Goal: Information Seeking & Learning: Learn about a topic

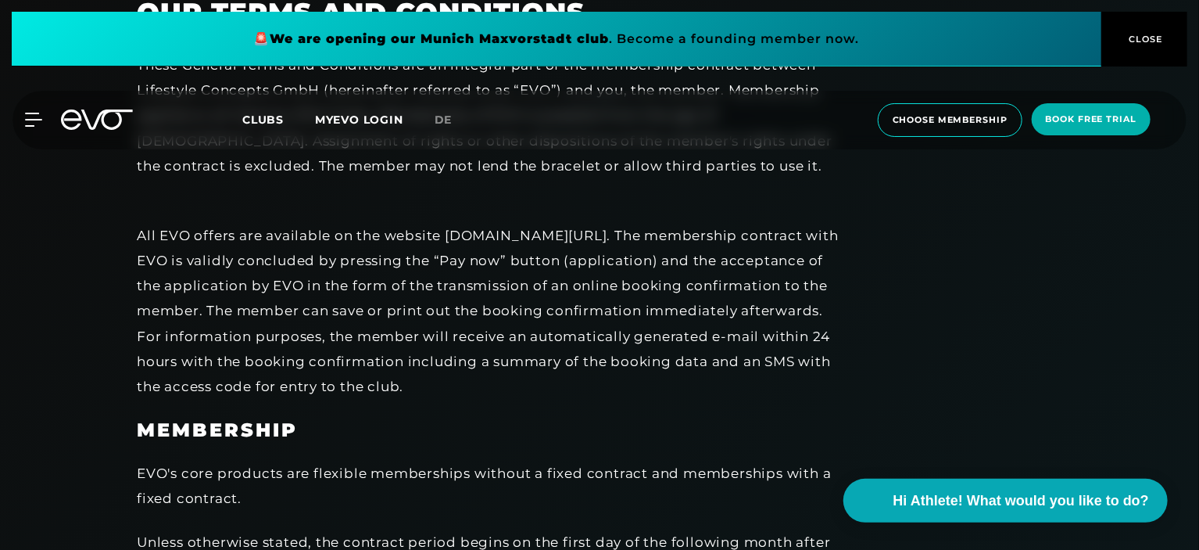
scroll to position [703, 0]
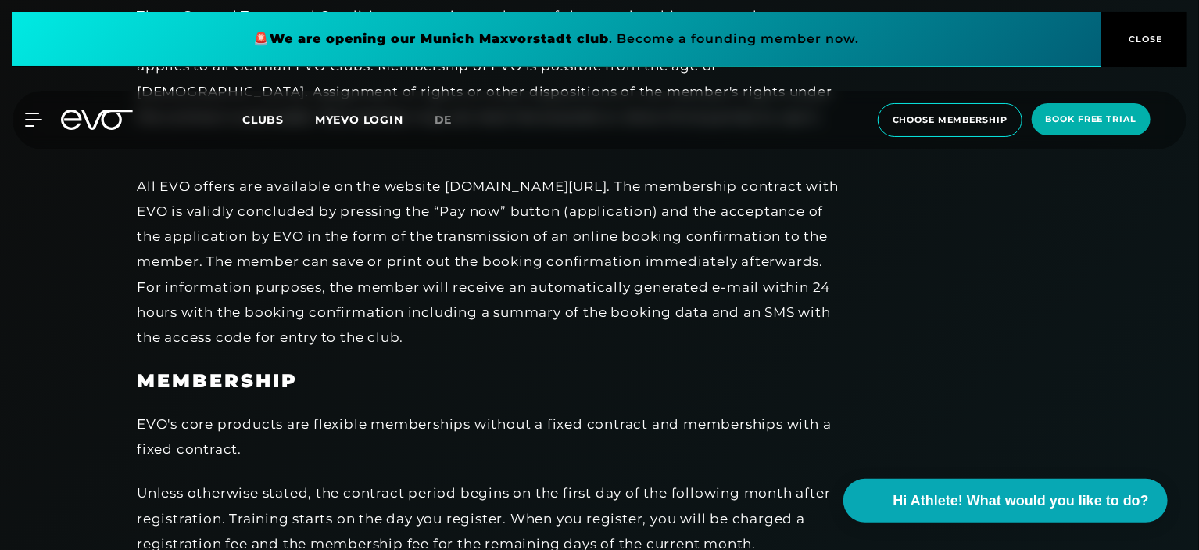
click at [441, 112] on link "de" at bounding box center [453, 120] width 37 height 18
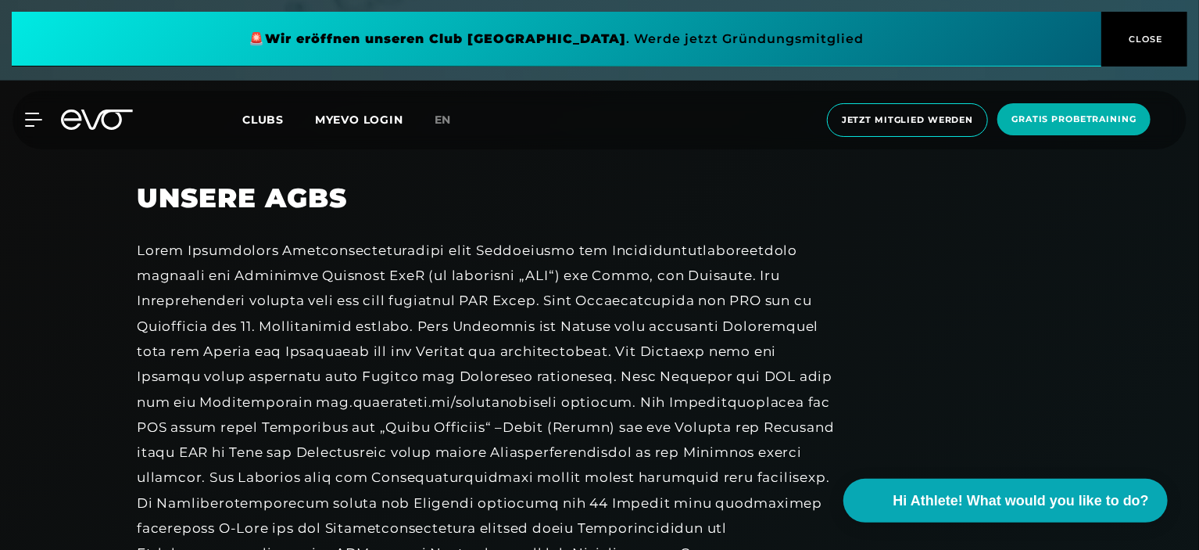
scroll to position [547, 0]
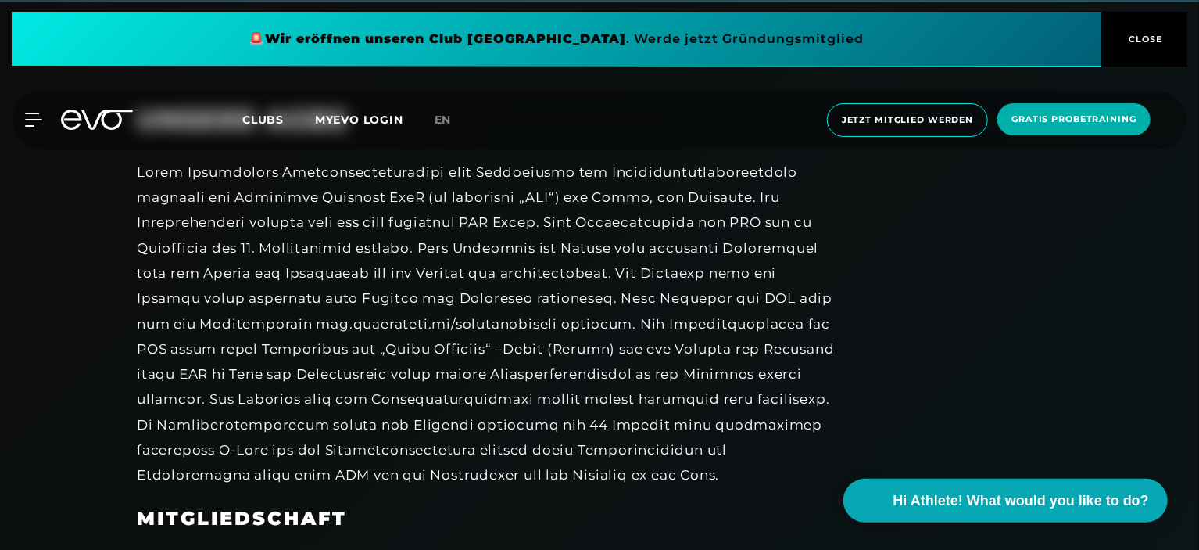
click at [193, 295] on div at bounding box center [488, 323] width 703 height 328
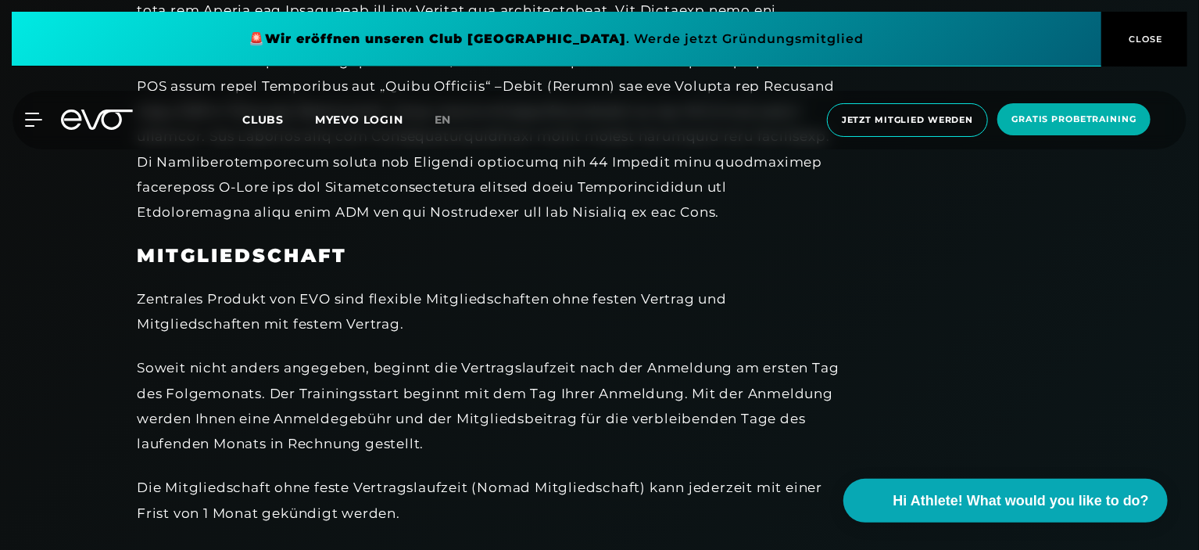
scroll to position [860, 0]
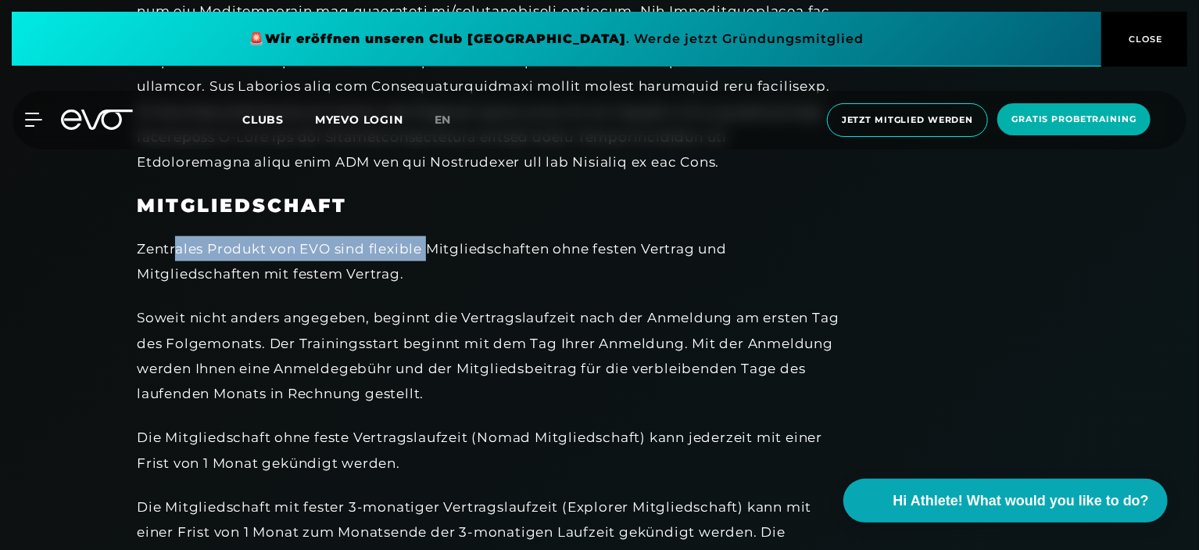
drag, startPoint x: 178, startPoint y: 247, endPoint x: 425, endPoint y: 241, distance: 247.1
click at [425, 241] on div "Zentrales Produkt von EVO sind flexible Mitgliedschaften ohne festen Vertrag un…" at bounding box center [488, 261] width 703 height 51
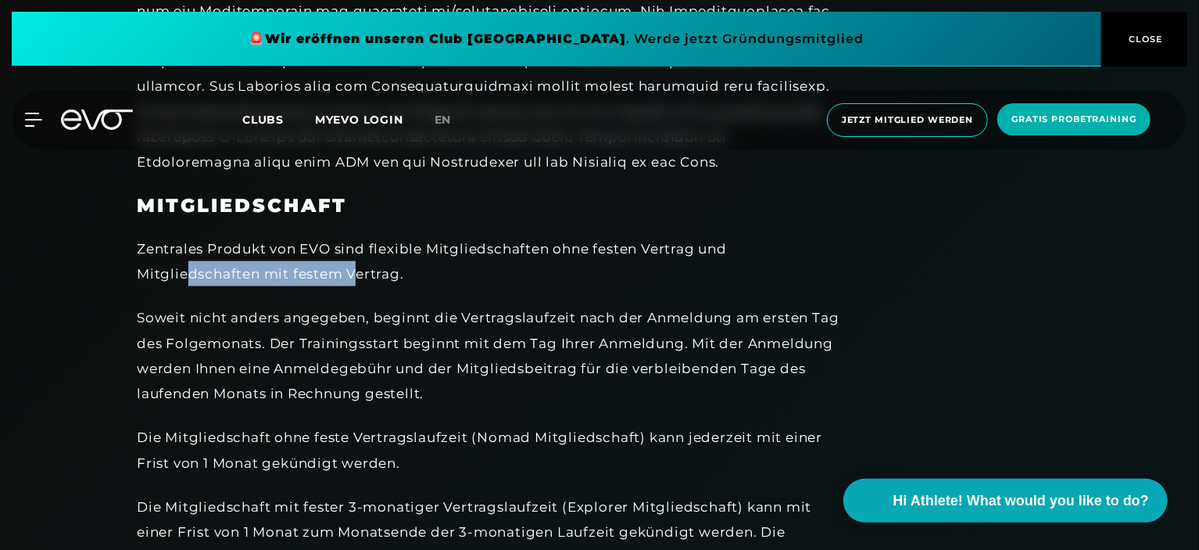
drag, startPoint x: 183, startPoint y: 268, endPoint x: 350, endPoint y: 271, distance: 167.3
click at [350, 271] on div "Zentrales Produkt von EVO sind flexible Mitgliedschaften ohne festen Vertrag un…" at bounding box center [488, 261] width 703 height 51
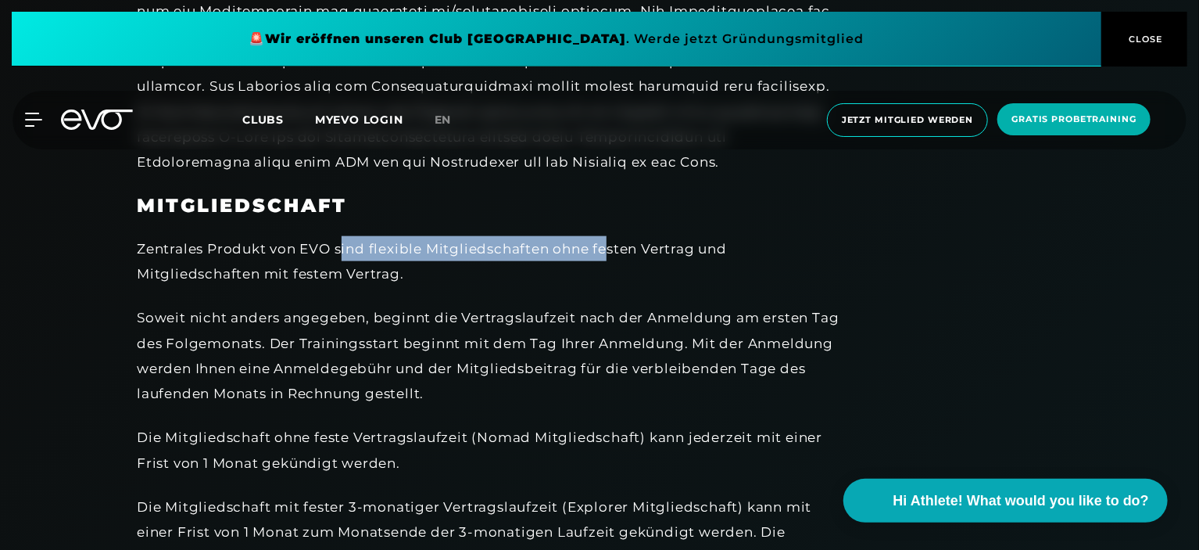
drag, startPoint x: 342, startPoint y: 249, endPoint x: 605, endPoint y: 246, distance: 262.7
click at [605, 246] on div "Zentrales Produkt von EVO sind flexible Mitgliedschaften ohne festen Vertrag un…" at bounding box center [488, 261] width 703 height 51
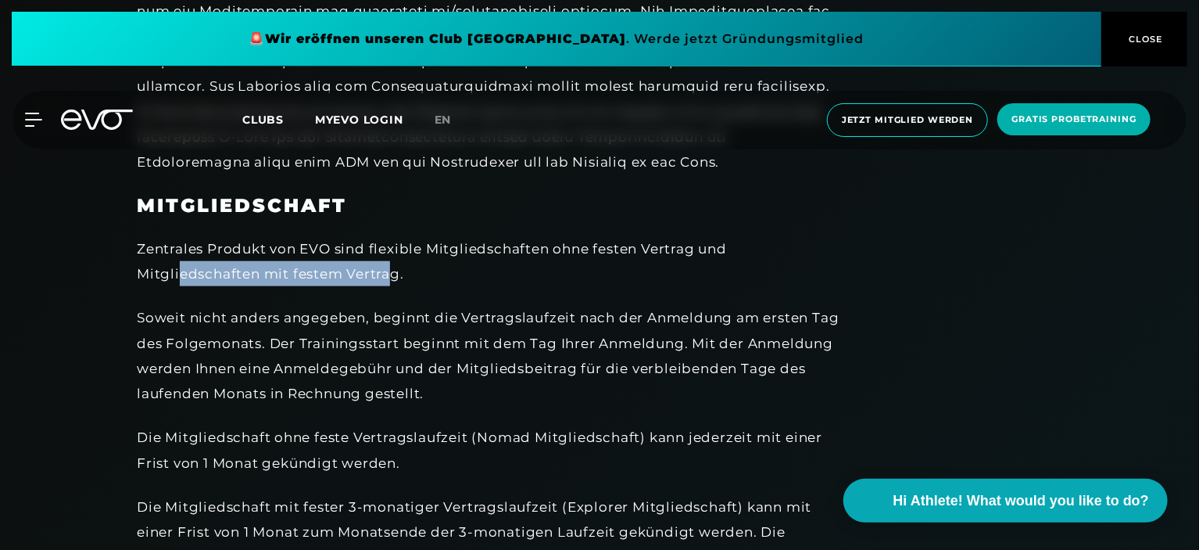
drag, startPoint x: 178, startPoint y: 275, endPoint x: 388, endPoint y: 280, distance: 210.3
click at [388, 280] on div "Zentrales Produkt von EVO sind flexible Mitgliedschaften ohne festen Vertrag un…" at bounding box center [488, 261] width 703 height 51
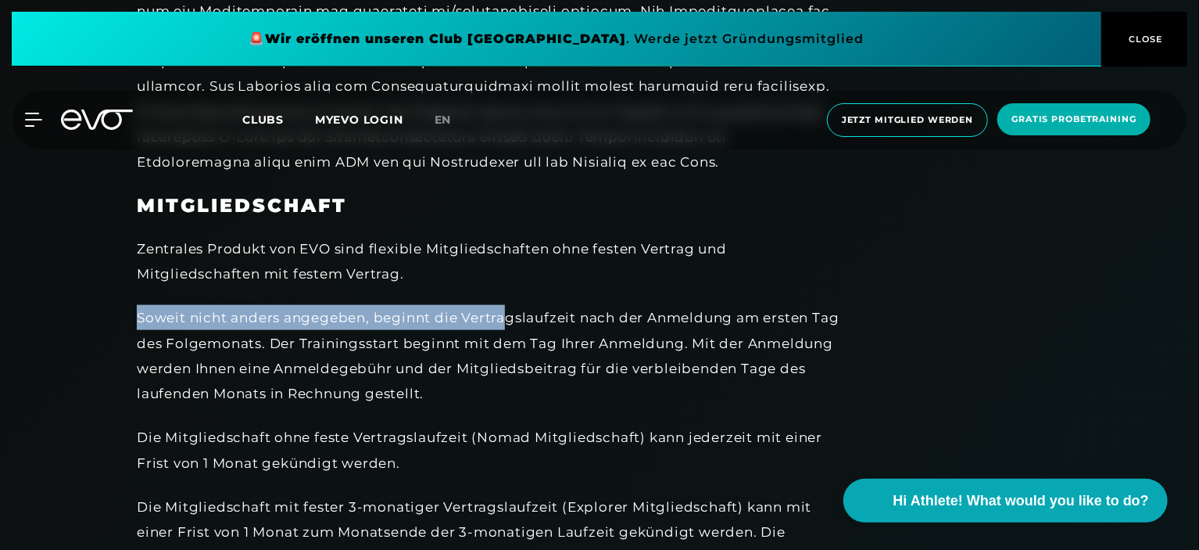
drag, startPoint x: 131, startPoint y: 318, endPoint x: 507, endPoint y: 313, distance: 376.0
click at [507, 313] on div "Soweit nicht anders angegeben, beginnt die Vertragslaufzeit nach der Anmeldung …" at bounding box center [488, 355] width 703 height 101
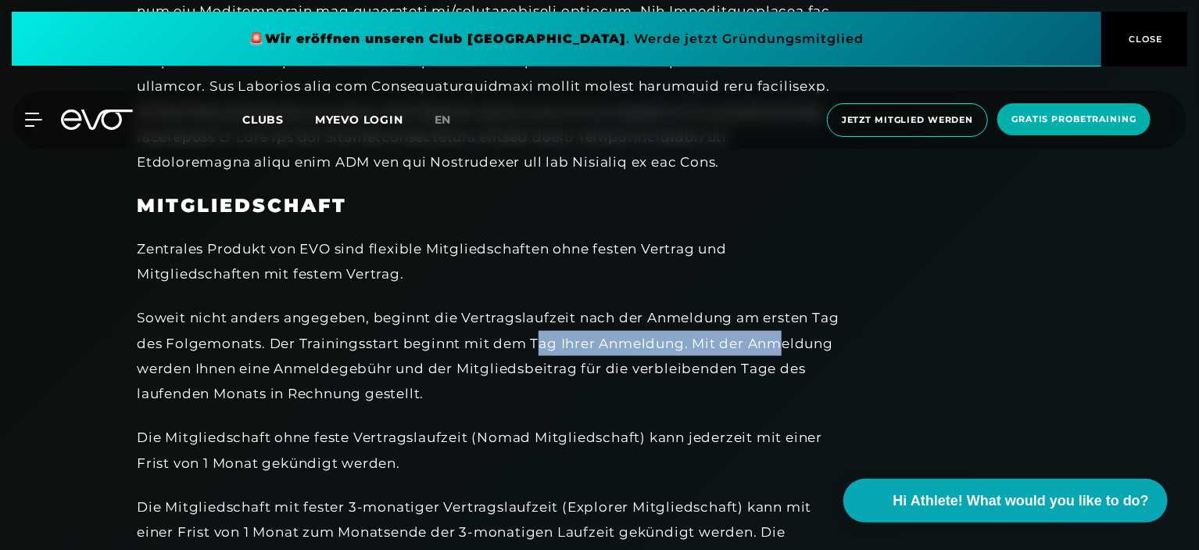
drag, startPoint x: 170, startPoint y: 362, endPoint x: 566, endPoint y: 356, distance: 396.4
click at [566, 356] on div "Soweit nicht anders angegeben, beginnt die Vertragslaufzeit nach der Anmeldung …" at bounding box center [488, 355] width 703 height 101
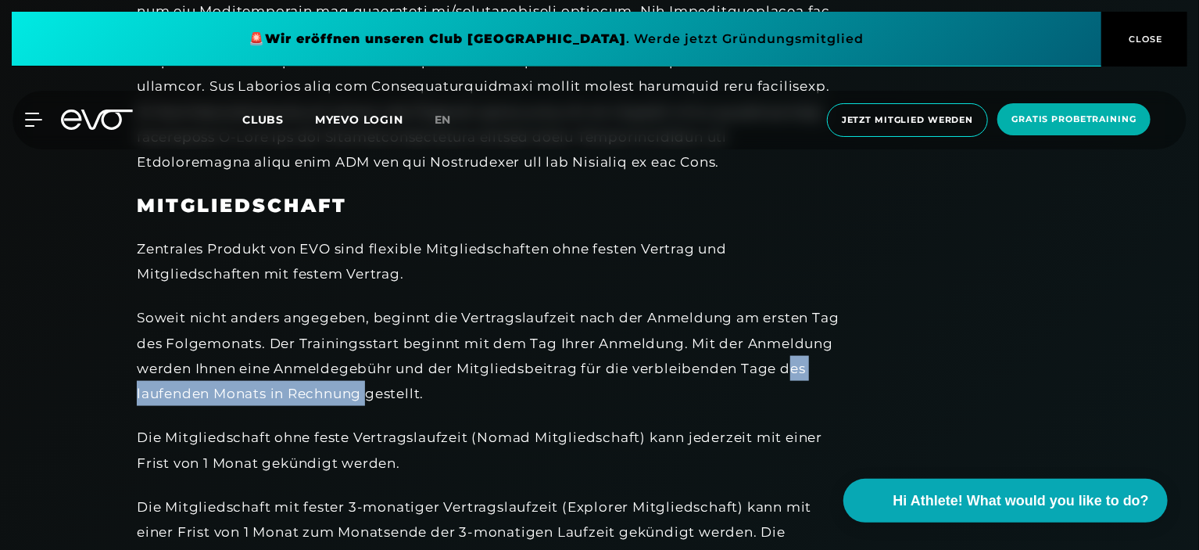
drag, startPoint x: 187, startPoint y: 395, endPoint x: 439, endPoint y: 382, distance: 252.0
click at [439, 382] on div "Soweit nicht anders angegeben, beginnt die Vertragslaufzeit nach der Anmeldung …" at bounding box center [488, 355] width 703 height 101
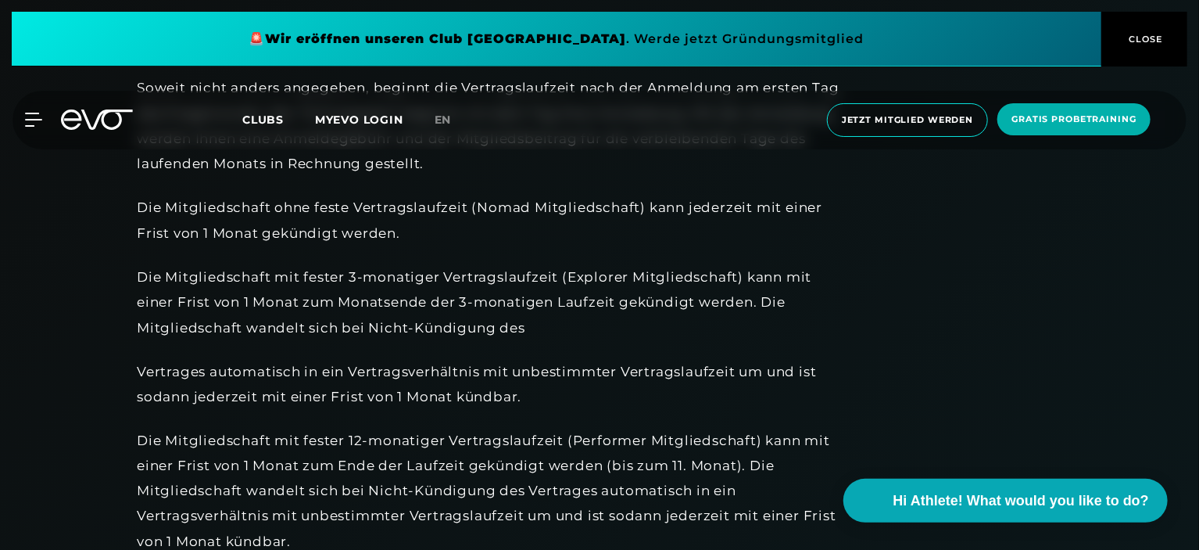
scroll to position [1094, 0]
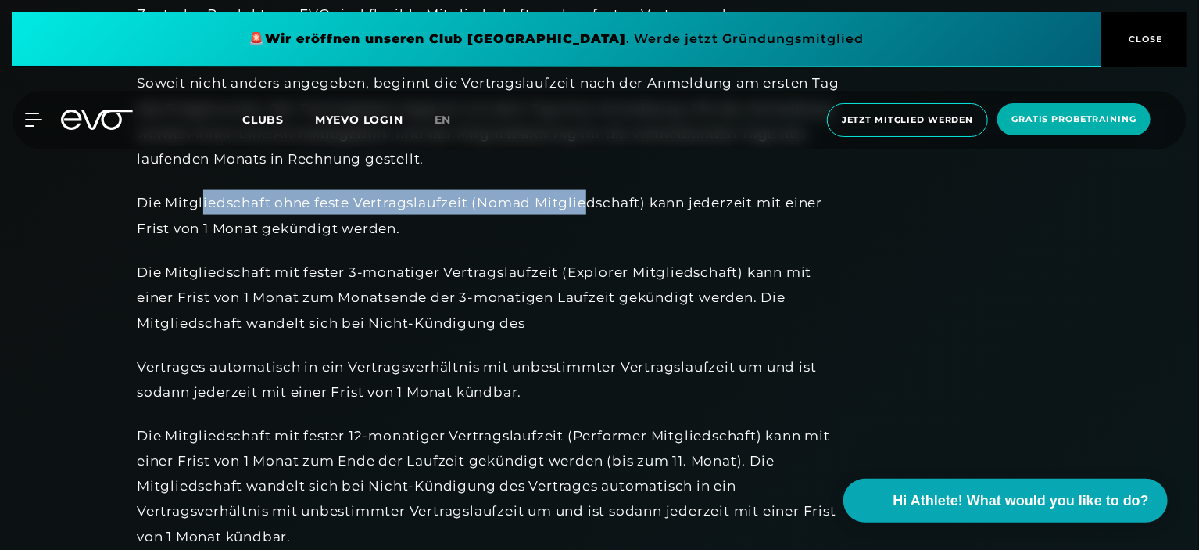
drag, startPoint x: 202, startPoint y: 197, endPoint x: 588, endPoint y: 203, distance: 385.4
click at [588, 203] on div "Die Mitgliedschaft ohne feste Vertragslaufzeit (Nomad Mitgliedschaft) kann jede…" at bounding box center [488, 215] width 703 height 51
drag, startPoint x: 700, startPoint y: 205, endPoint x: 241, endPoint y: 181, distance: 459.5
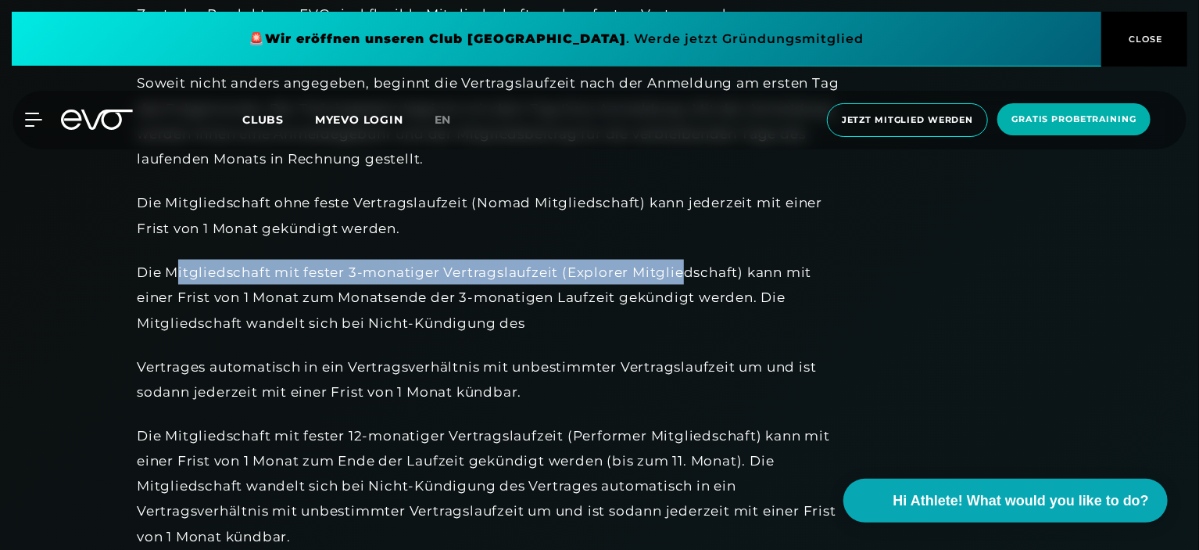
drag, startPoint x: 181, startPoint y: 277, endPoint x: 683, endPoint y: 276, distance: 502.6
click at [683, 276] on div "Die Mitgliedschaft mit fester 3-monatiger Vertragslaufzeit (Explorer Mitgliedsc…" at bounding box center [488, 298] width 703 height 76
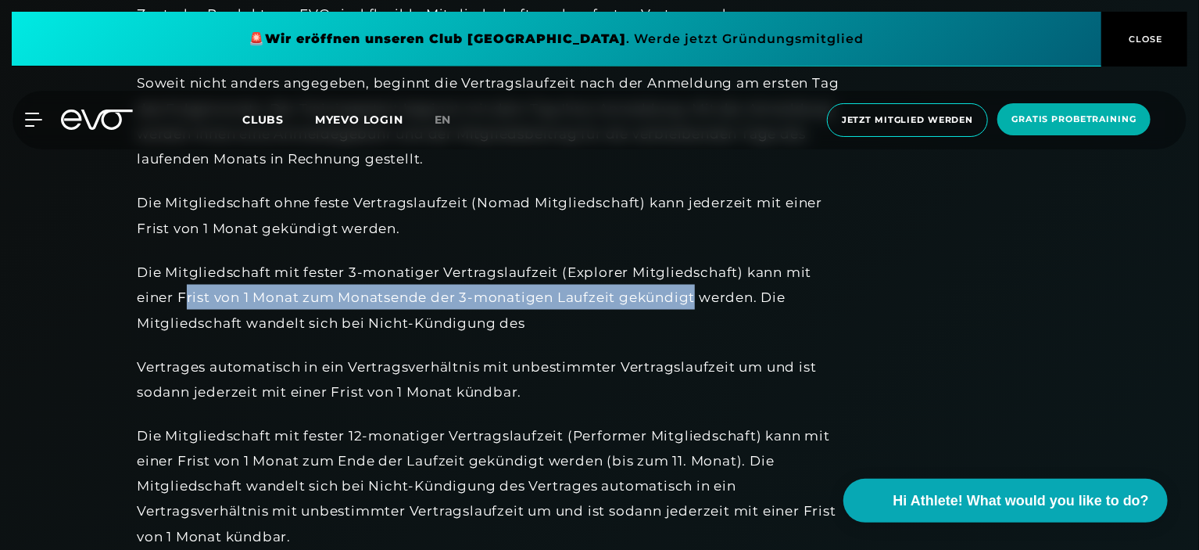
drag, startPoint x: 184, startPoint y: 299, endPoint x: 696, endPoint y: 299, distance: 512.0
click at [696, 299] on div "Die Mitgliedschaft mit fester 3-monatiger Vertragslaufzeit (Explorer Mitgliedsc…" at bounding box center [488, 298] width 703 height 76
drag, startPoint x: 723, startPoint y: 299, endPoint x: 228, endPoint y: 293, distance: 494.8
click at [228, 293] on div "Die Mitgliedschaft mit fester 3-monatiger Vertragslaufzeit (Explorer Mitgliedsc…" at bounding box center [488, 298] width 703 height 76
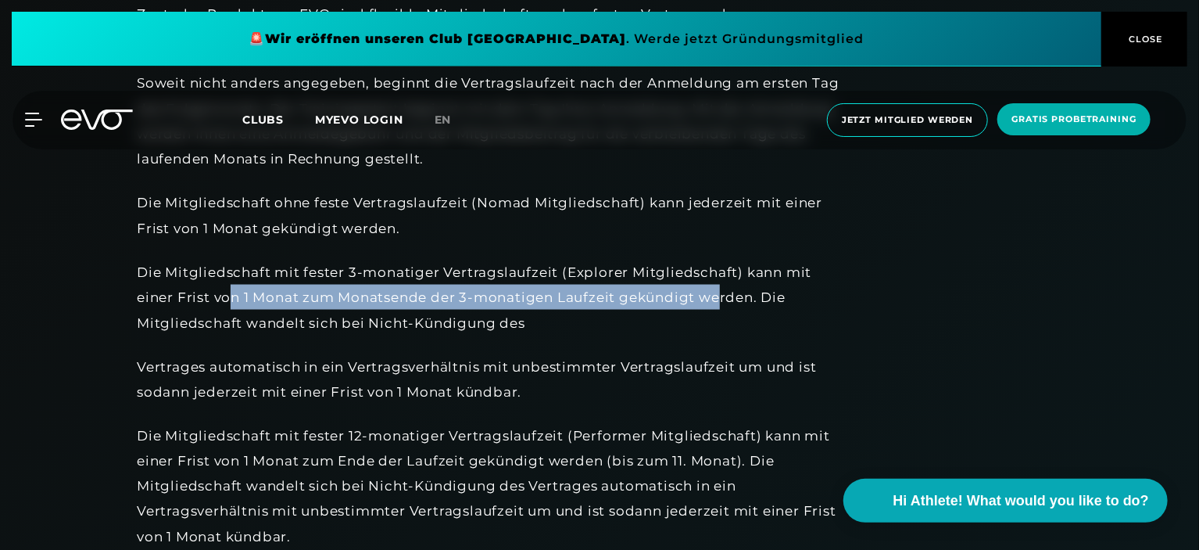
click at [228, 293] on div "Die Mitgliedschaft mit fester 3-monatiger Vertragslaufzeit (Explorer Mitgliedsc…" at bounding box center [488, 298] width 703 height 76
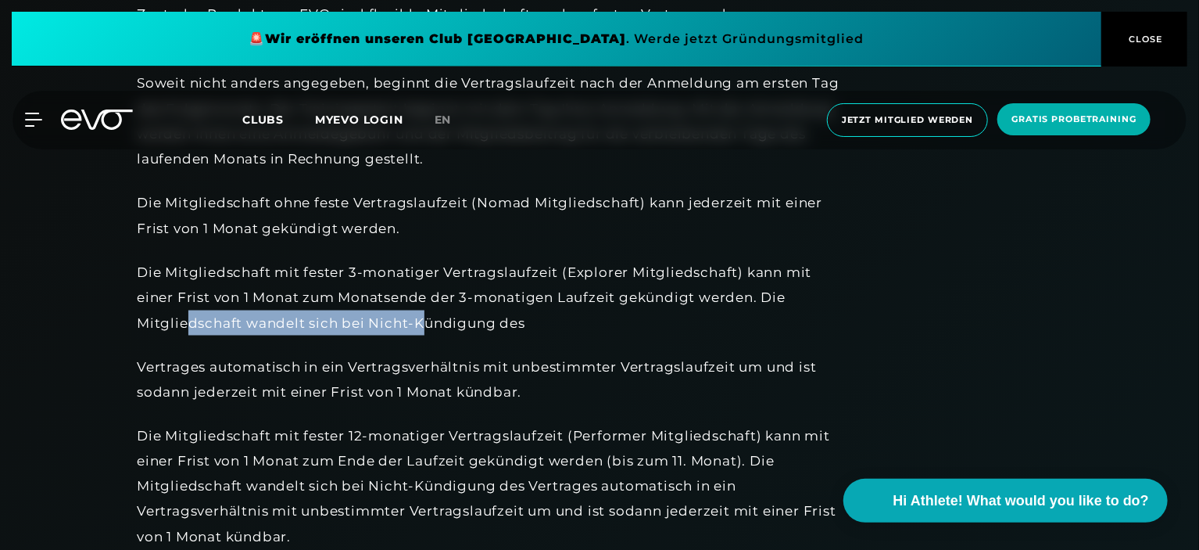
drag, startPoint x: 190, startPoint y: 322, endPoint x: 424, endPoint y: 324, distance: 234.5
click at [424, 324] on div "Die Mitgliedschaft mit fester 3-monatiger Vertragslaufzeit (Explorer Mitgliedsc…" at bounding box center [488, 298] width 703 height 76
drag, startPoint x: 440, startPoint y: 324, endPoint x: 202, endPoint y: 325, distance: 237.6
click at [202, 325] on div "Die Mitgliedschaft mit fester 3-monatiger Vertragslaufzeit (Explorer Mitgliedsc…" at bounding box center [488, 298] width 703 height 76
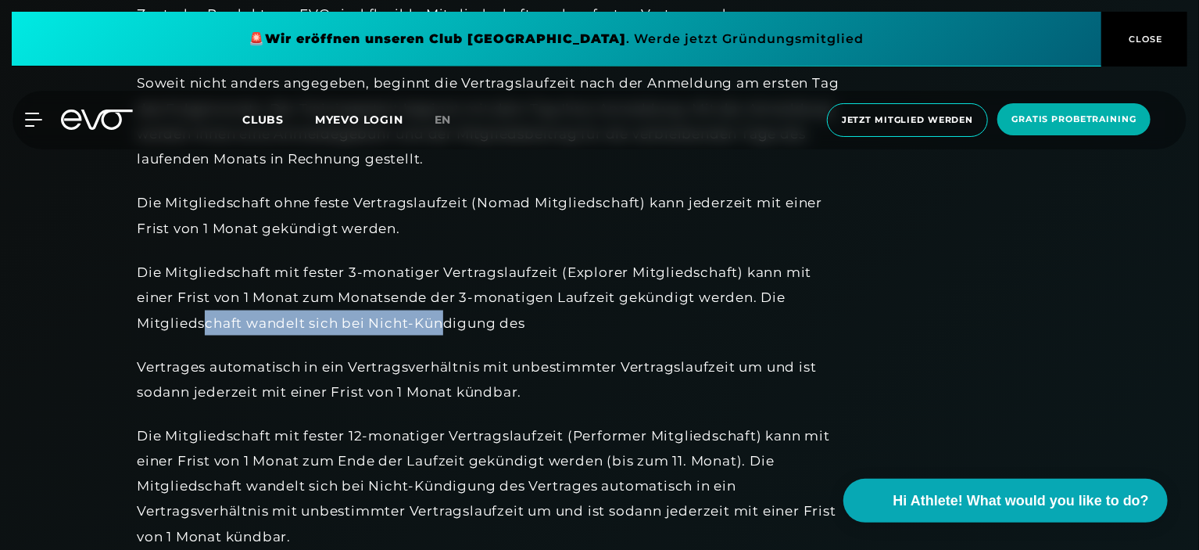
click at [202, 325] on div "Die Mitgliedschaft mit fester 3-monatiger Vertragslaufzeit (Explorer Mitgliedsc…" at bounding box center [488, 298] width 703 height 76
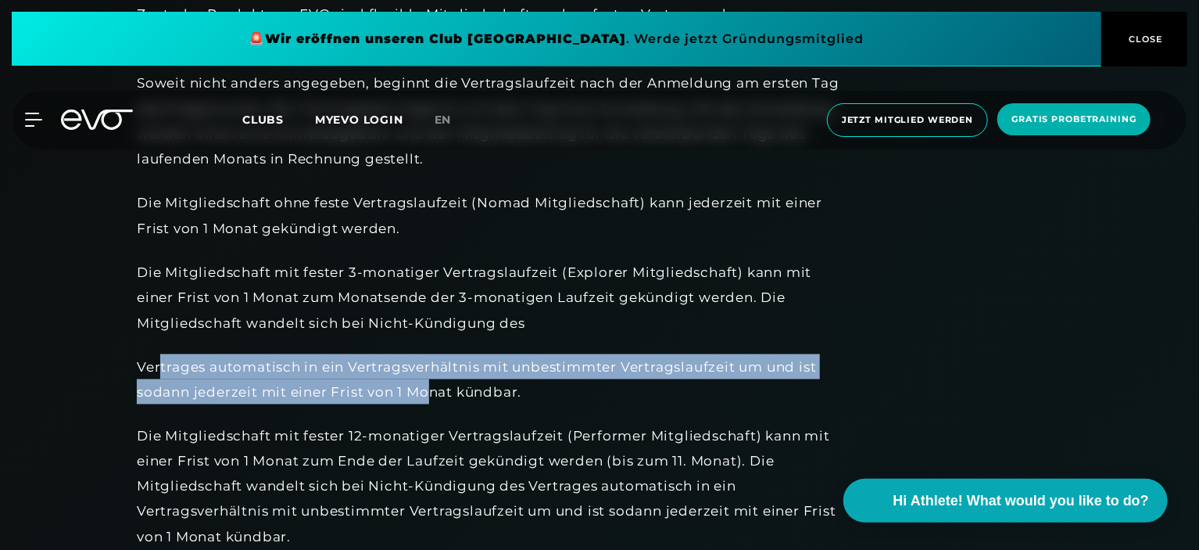
drag, startPoint x: 159, startPoint y: 373, endPoint x: 430, endPoint y: 381, distance: 271.4
click at [430, 381] on div "Vertrages automatisch in ein Vertragsverhältnis mit unbestimmter Vertragslaufze…" at bounding box center [488, 379] width 703 height 51
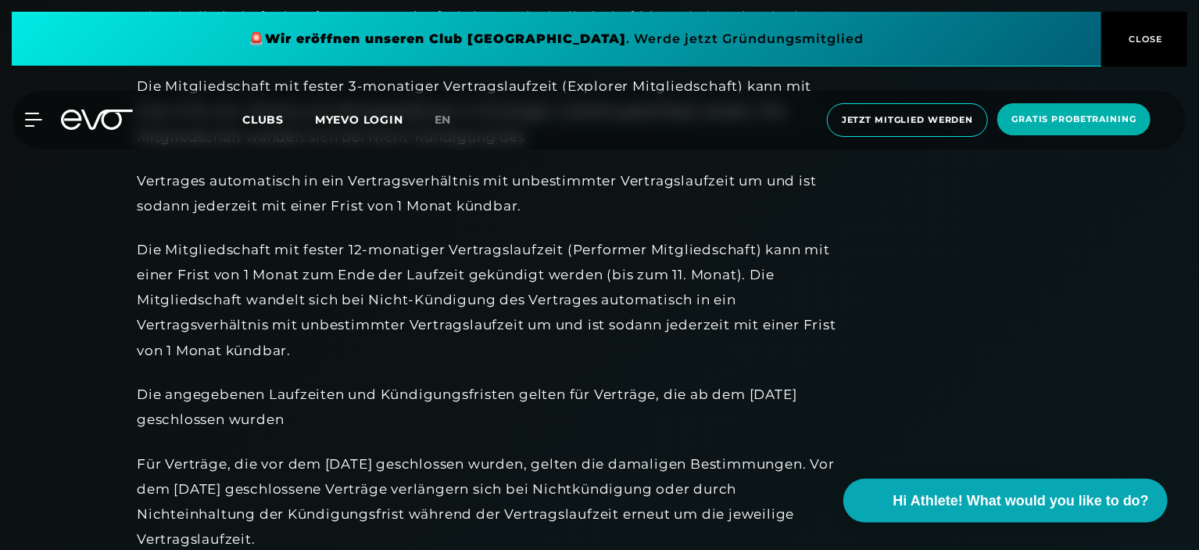
scroll to position [1329, 0]
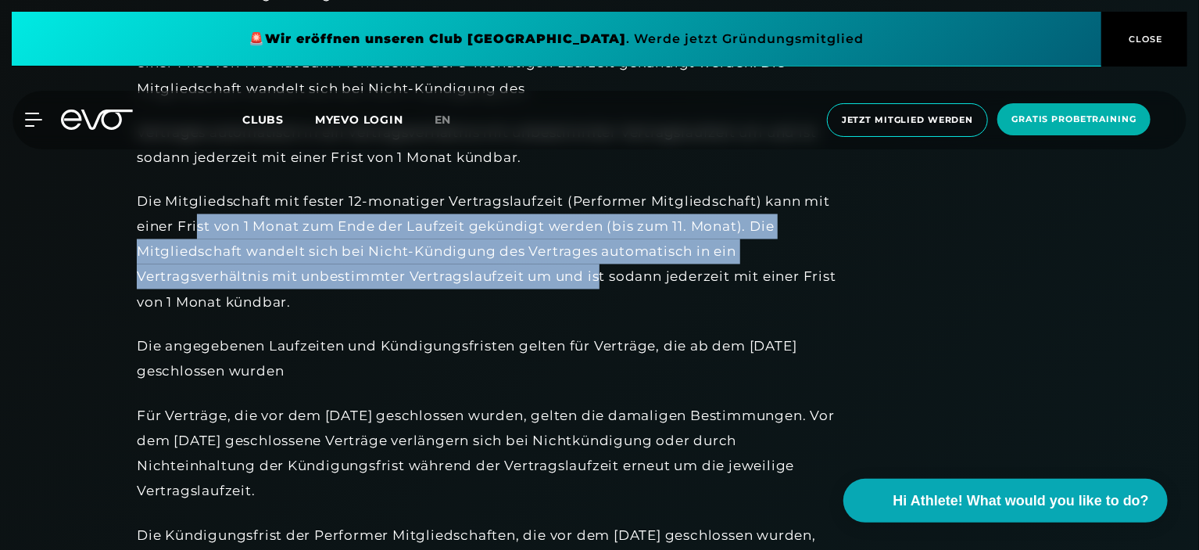
drag, startPoint x: 197, startPoint y: 225, endPoint x: 600, endPoint y: 270, distance: 405.0
click at [600, 270] on div "Die Mitgliedschaft mit fester 12-monatiger Vertragslaufzeit (Performer Mitglied…" at bounding box center [488, 252] width 703 height 126
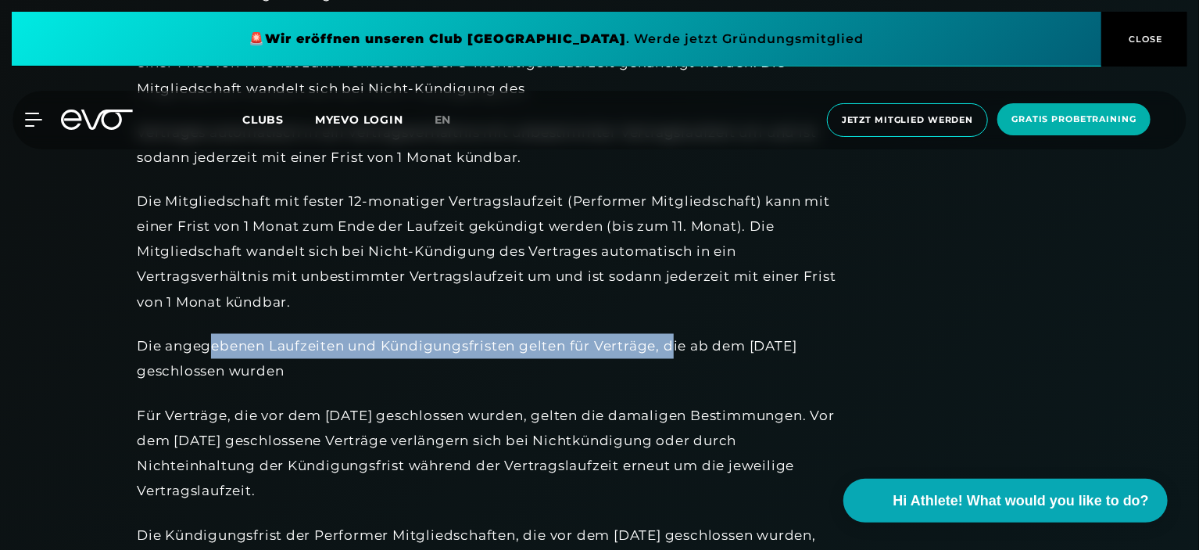
drag, startPoint x: 209, startPoint y: 357, endPoint x: 675, endPoint y: 335, distance: 466.4
click at [675, 335] on div "Die angegebenen Laufzeiten und Kündigungsfristen gelten für Verträge, die ab de…" at bounding box center [488, 359] width 703 height 51
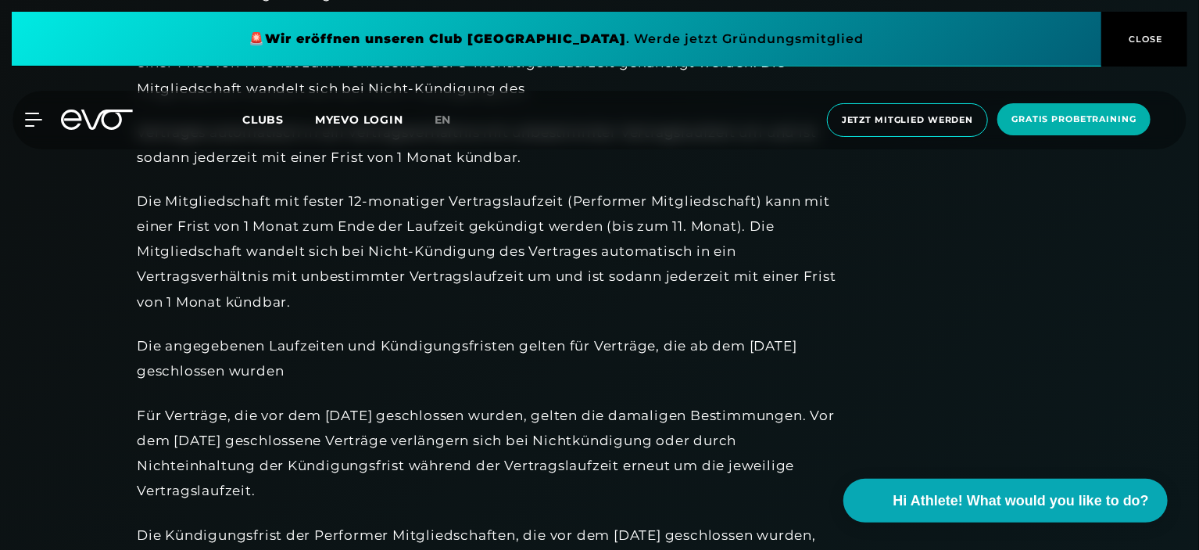
click at [175, 199] on div "Die Mitgliedschaft mit fester 12-monatiger Vertragslaufzeit (Performer Mitglied…" at bounding box center [488, 252] width 703 height 126
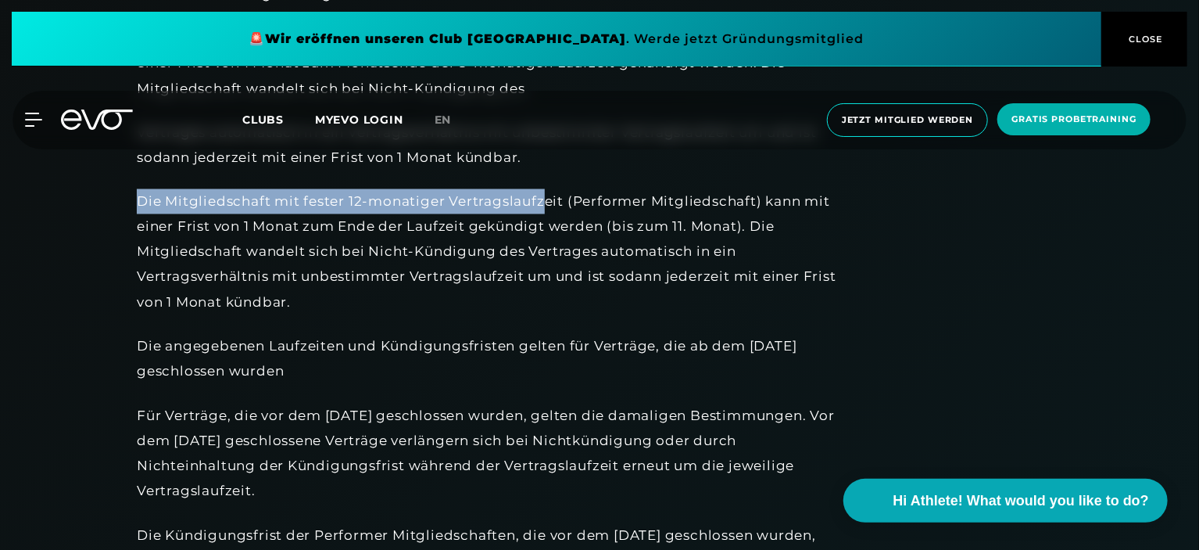
drag, startPoint x: 142, startPoint y: 199, endPoint x: 544, endPoint y: 206, distance: 401.8
click at [544, 206] on div "Die Mitgliedschaft mit fester 12-monatiger Vertragslaufzeit (Performer Mitglied…" at bounding box center [488, 252] width 703 height 126
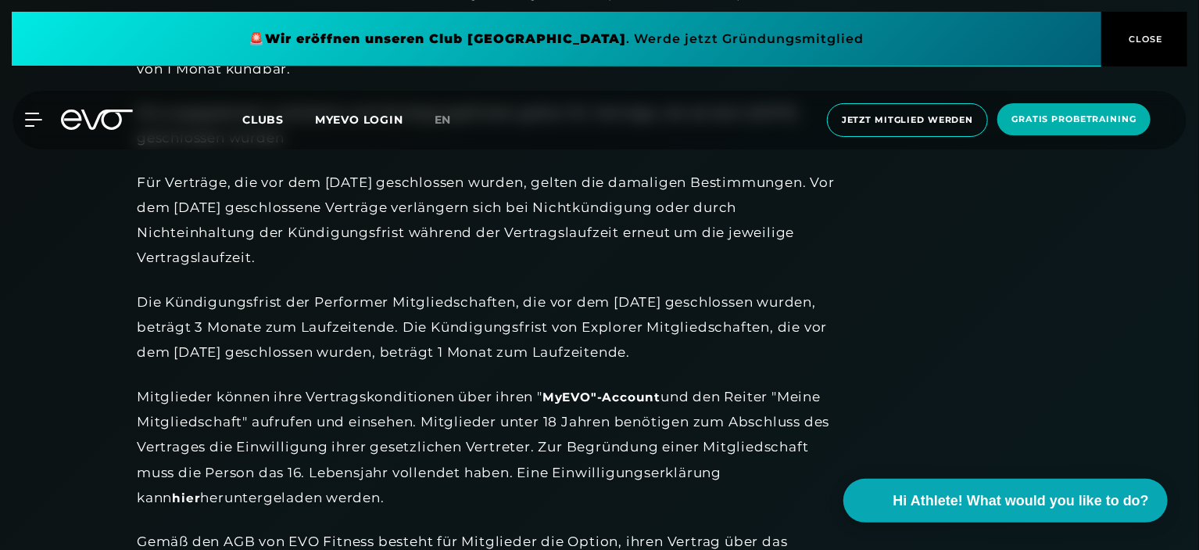
scroll to position [1563, 0]
drag, startPoint x: 292, startPoint y: 174, endPoint x: 478, endPoint y: 185, distance: 185.6
click at [478, 185] on div "Für Verträge, die vor dem [DATE] geschlossen wurden, gelten die damaligen Besti…" at bounding box center [488, 219] width 703 height 101
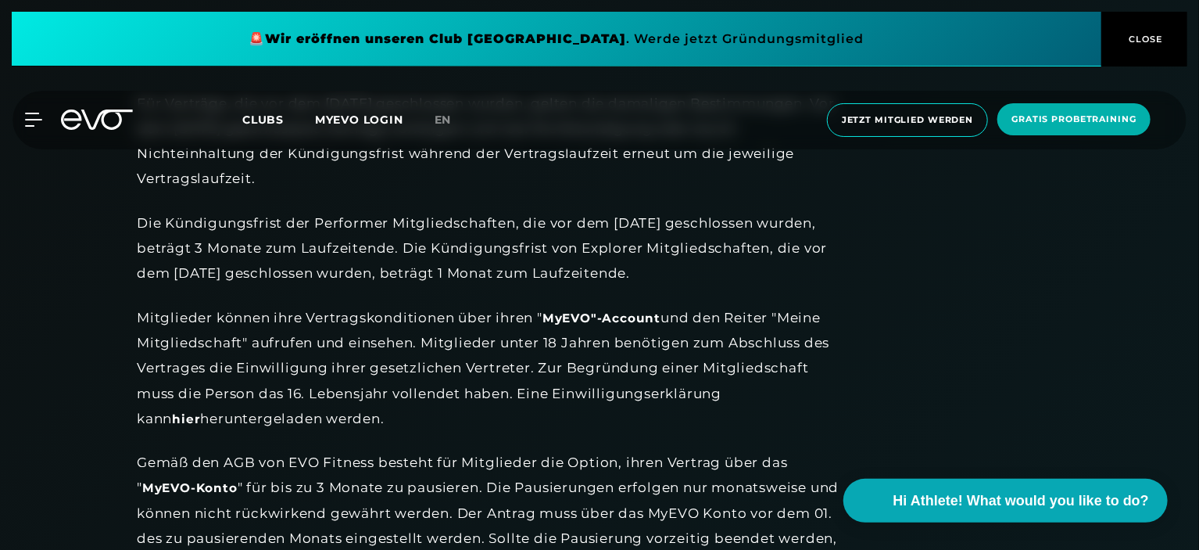
scroll to position [1720, 0]
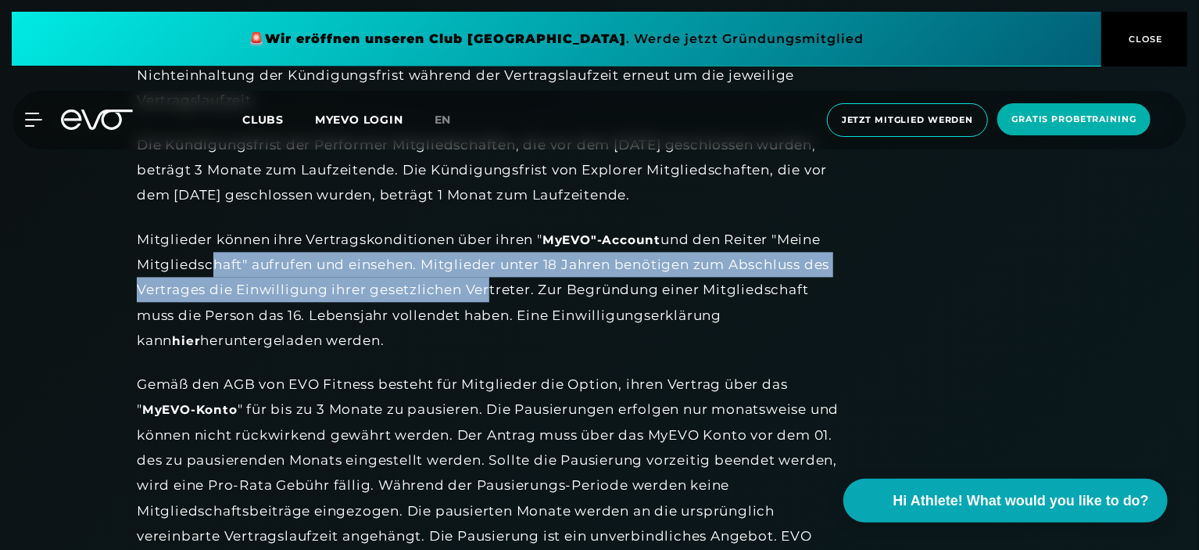
drag, startPoint x: 206, startPoint y: 267, endPoint x: 485, endPoint y: 289, distance: 279.9
click at [485, 289] on div "Mitglieder können ihre Vertragskonditionen über ihren " MyEVO"-Account und den …" at bounding box center [488, 290] width 703 height 126
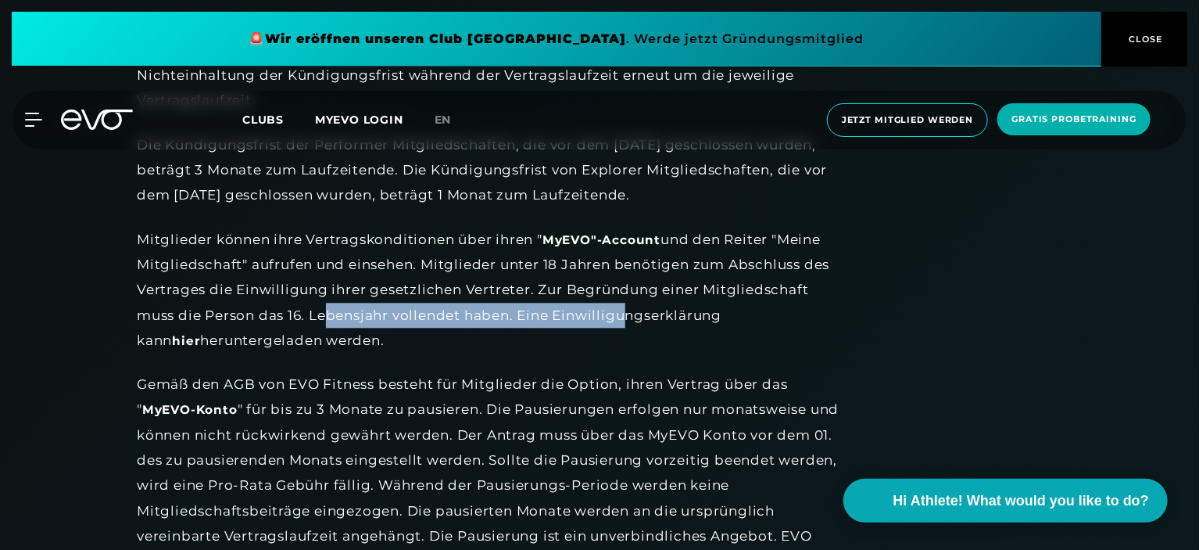
drag, startPoint x: 370, startPoint y: 312, endPoint x: 619, endPoint y: 314, distance: 249.4
click at [619, 314] on div "Mitglieder können ihre Vertragskonditionen über ihren " MyEVO"-Account und den …" at bounding box center [488, 290] width 703 height 126
click at [620, 314] on div "Mitglieder können ihre Vertragskonditionen über ihren " MyEVO"-Account und den …" at bounding box center [488, 290] width 703 height 126
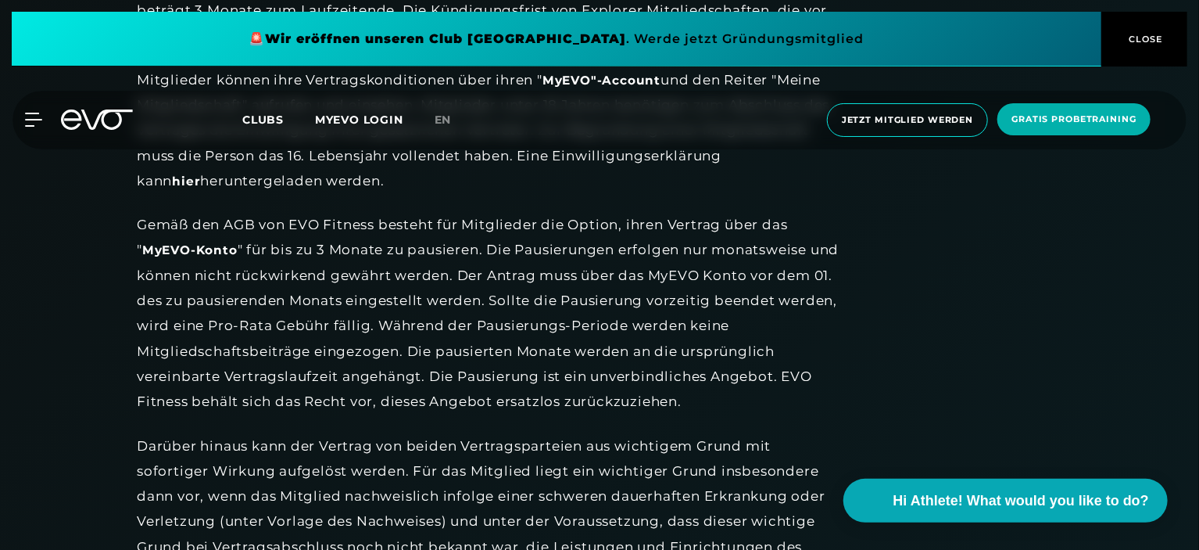
scroll to position [1876, 0]
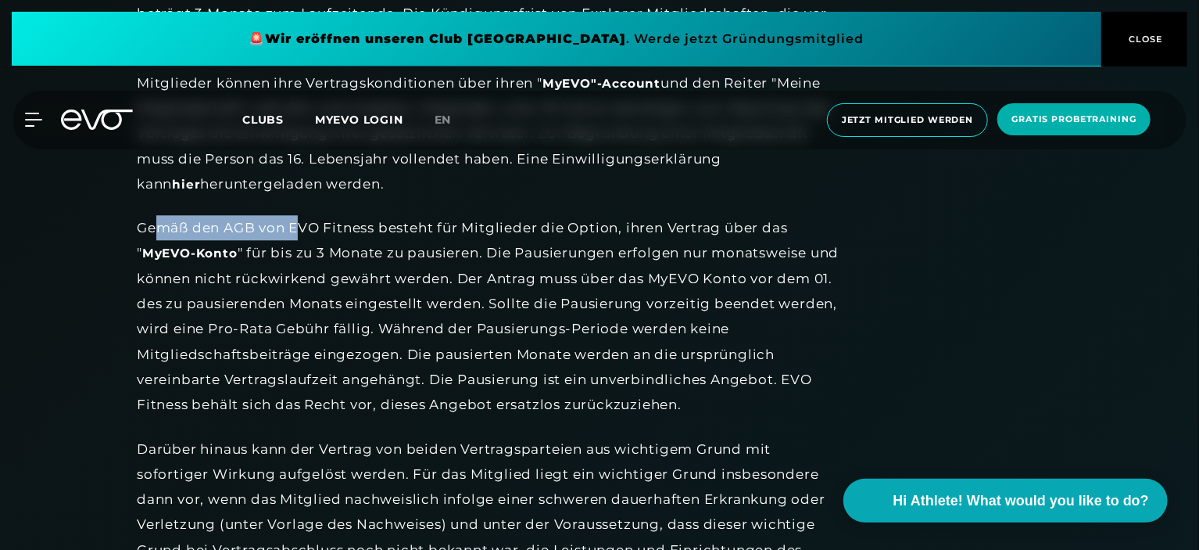
drag, startPoint x: 161, startPoint y: 227, endPoint x: 310, endPoint y: 239, distance: 149.0
click at [306, 239] on div "Gemäß den AGB von EVO Fitness besteht für Mitglieder die Option, ihren Vertrag …" at bounding box center [488, 316] width 703 height 202
click at [416, 249] on div "Gemäß den AGB von EVO Fitness besteht für Mitglieder die Option, ihren Vertrag …" at bounding box center [488, 316] width 703 height 202
drag, startPoint x: 375, startPoint y: 256, endPoint x: 392, endPoint y: 253, distance: 16.6
click at [392, 253] on div "Gemäß den AGB von EVO Fitness besteht für Mitglieder die Option, ihren Vertrag …" at bounding box center [488, 316] width 703 height 202
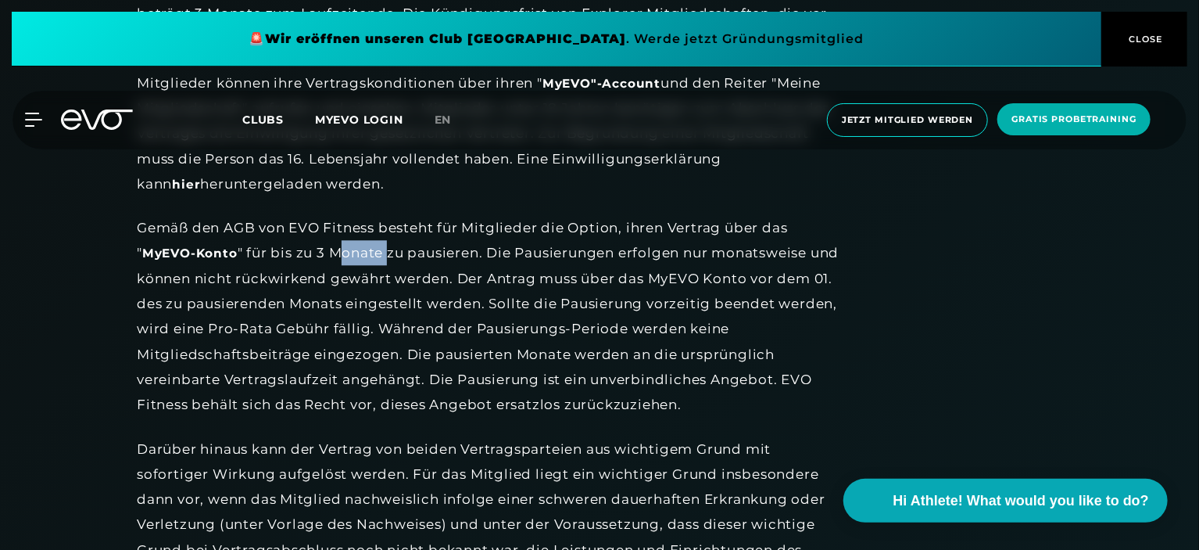
click at [392, 253] on div "Gemäß den AGB von EVO Fitness besteht für Mitglieder die Option, ihren Vertrag …" at bounding box center [488, 316] width 703 height 202
drag, startPoint x: 303, startPoint y: 253, endPoint x: 435, endPoint y: 256, distance: 131.3
click at [435, 256] on div "Gemäß den AGB von EVO Fitness besteht für Mitglieder die Option, ihren Vertrag …" at bounding box center [488, 316] width 703 height 202
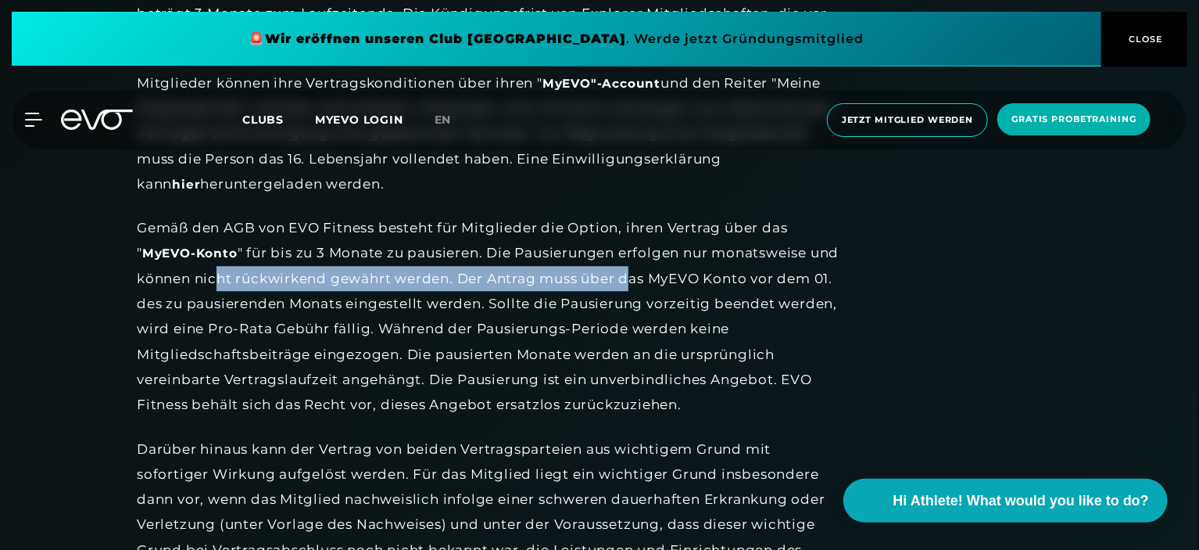
drag, startPoint x: 251, startPoint y: 281, endPoint x: 662, endPoint y: 285, distance: 411.2
click at [662, 285] on div "Gemäß den AGB von EVO Fitness besteht für Mitglieder die Option, ihren Vertrag …" at bounding box center [488, 316] width 703 height 202
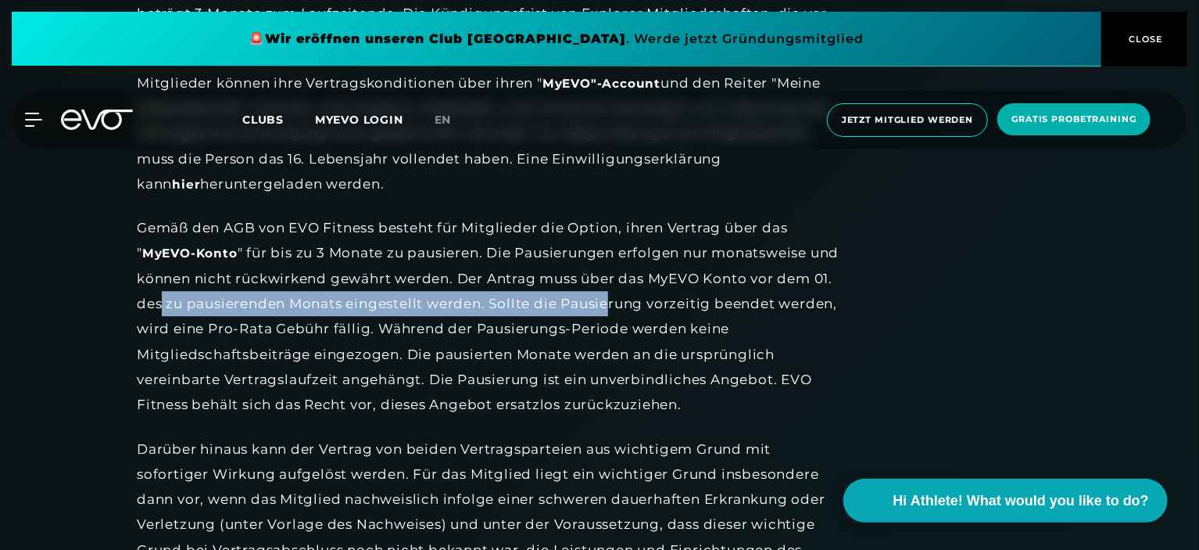
drag, startPoint x: 220, startPoint y: 306, endPoint x: 672, endPoint y: 298, distance: 452.7
click at [672, 298] on div "Gemäß den AGB von EVO Fitness besteht für Mitglieder die Option, ihren Vertrag …" at bounding box center [488, 316] width 703 height 202
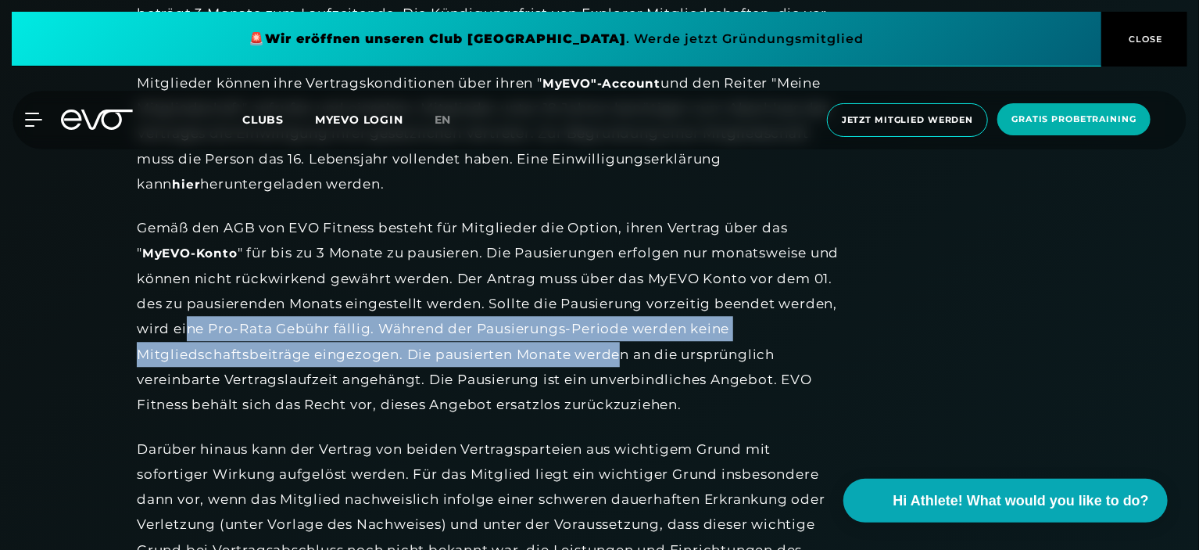
drag, startPoint x: 249, startPoint y: 328, endPoint x: 623, endPoint y: 349, distance: 374.3
click at [623, 349] on div "Gemäß den AGB von EVO Fitness besteht für Mitglieder die Option, ihren Vertrag …" at bounding box center [488, 316] width 703 height 202
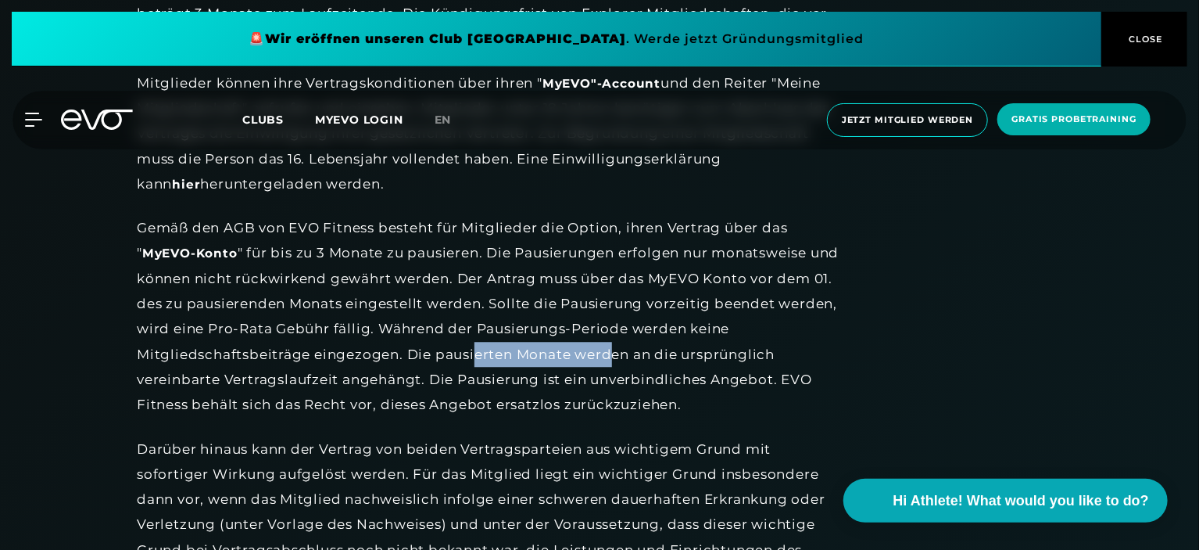
drag, startPoint x: 537, startPoint y: 354, endPoint x: 613, endPoint y: 353, distance: 75.8
click at [613, 353] on div "Gemäß den AGB von EVO Fitness besteht für Mitglieder die Option, ihren Vertrag …" at bounding box center [488, 316] width 703 height 202
click at [614, 353] on div "Gemäß den AGB von EVO Fitness besteht für Mitglieder die Option, ihren Vertrag …" at bounding box center [488, 316] width 703 height 202
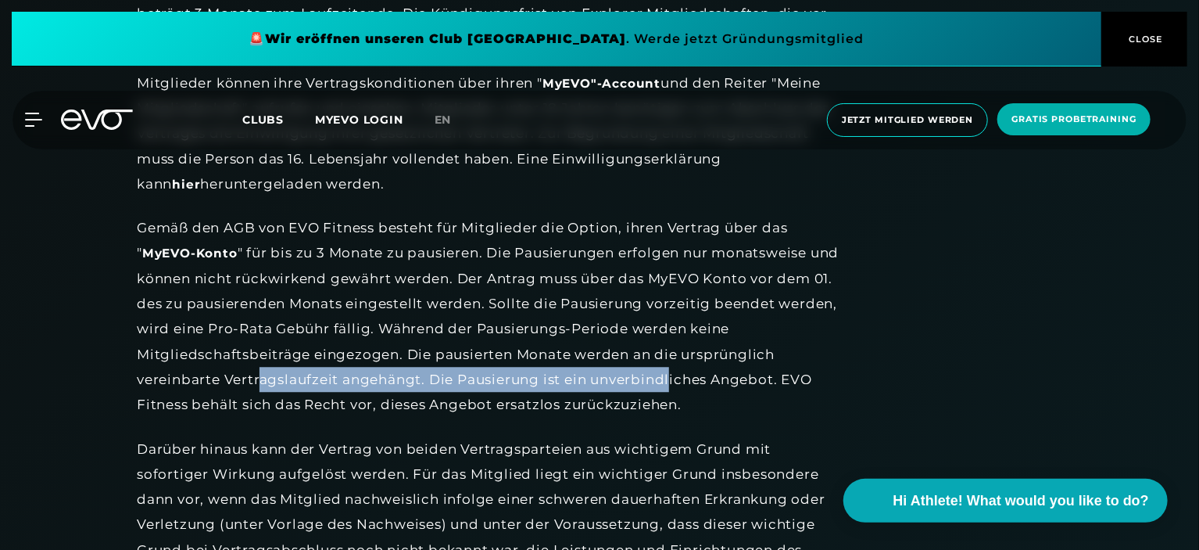
drag, startPoint x: 256, startPoint y: 378, endPoint x: 670, endPoint y: 388, distance: 413.6
click at [670, 388] on div "Gemäß den AGB von EVO Fitness besteht für Mitglieder die Option, ihren Vertrag …" at bounding box center [488, 316] width 703 height 202
click at [647, 385] on div "Gemäß den AGB von EVO Fitness besteht für Mitglieder die Option, ihren Vertrag …" at bounding box center [488, 316] width 703 height 202
drag, startPoint x: 692, startPoint y: 378, endPoint x: 290, endPoint y: 374, distance: 401.8
click at [290, 374] on div "Gemäß den AGB von EVO Fitness besteht für Mitglieder die Option, ihren Vertrag …" at bounding box center [488, 316] width 703 height 202
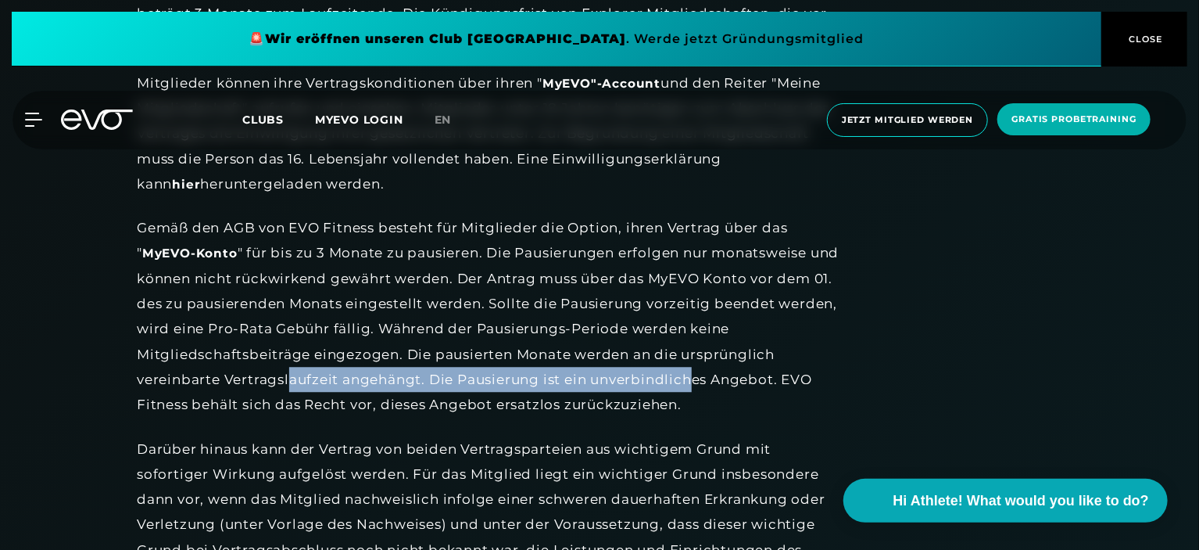
click at [290, 374] on div "Gemäß den AGB von EVO Fitness besteht für Mitglieder die Option, ihren Vertrag …" at bounding box center [488, 316] width 703 height 202
drag, startPoint x: 283, startPoint y: 376, endPoint x: 650, endPoint y: 373, distance: 367.4
click at [650, 373] on div "Gemäß den AGB von EVO Fitness besteht für Mitglieder die Option, ihren Vertrag …" at bounding box center [488, 316] width 703 height 202
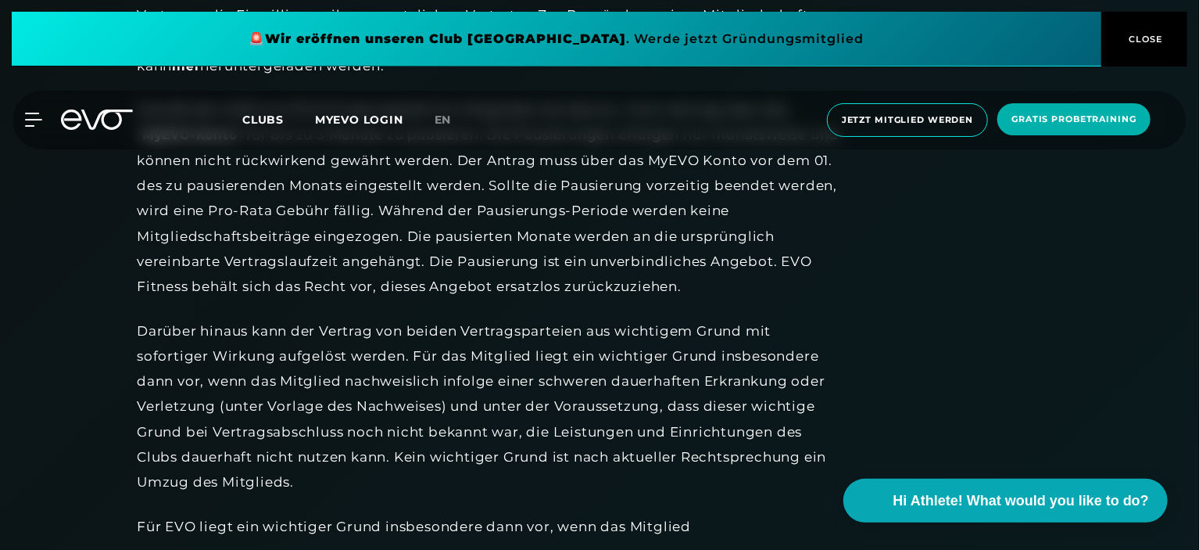
scroll to position [2032, 0]
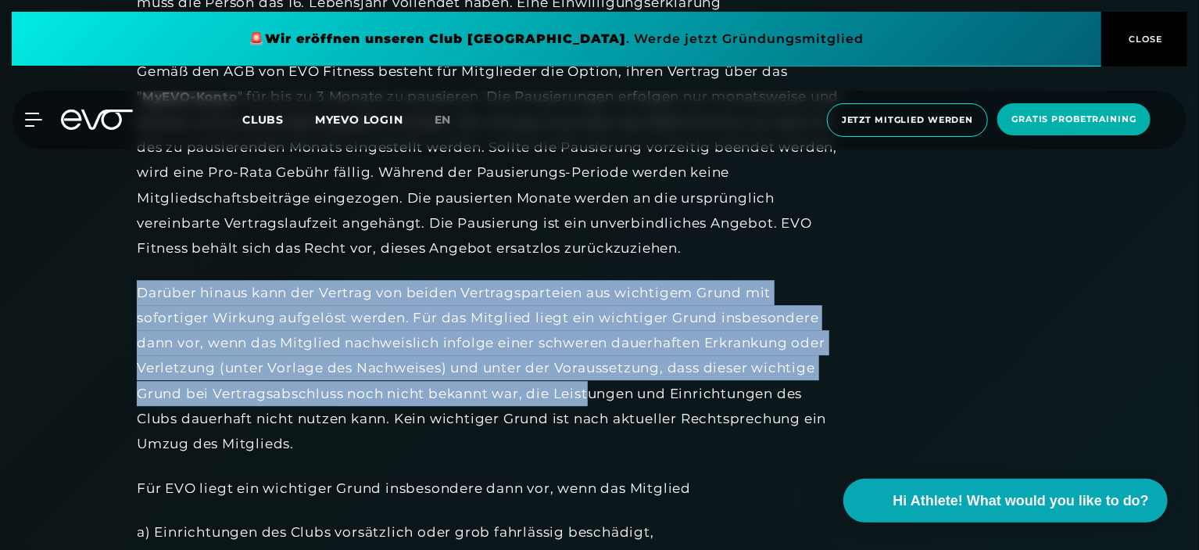
drag, startPoint x: 128, startPoint y: 288, endPoint x: 591, endPoint y: 389, distance: 473.6
click at [591, 389] on div "Darüber hinaus kann der Vertrag von beiden Vertragsparteien aus wichtigem Grund…" at bounding box center [488, 368] width 703 height 177
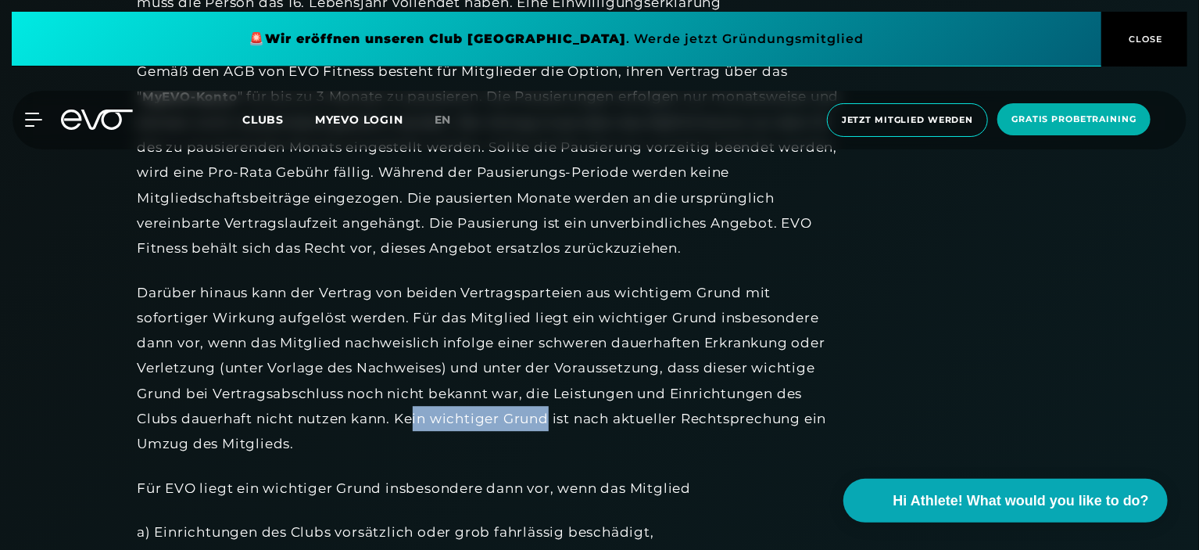
drag, startPoint x: 417, startPoint y: 414, endPoint x: 551, endPoint y: 409, distance: 133.7
click at [551, 409] on div "Darüber hinaus kann der Vertrag von beiden Vertragsparteien aus wichtigem Grund…" at bounding box center [488, 368] width 703 height 177
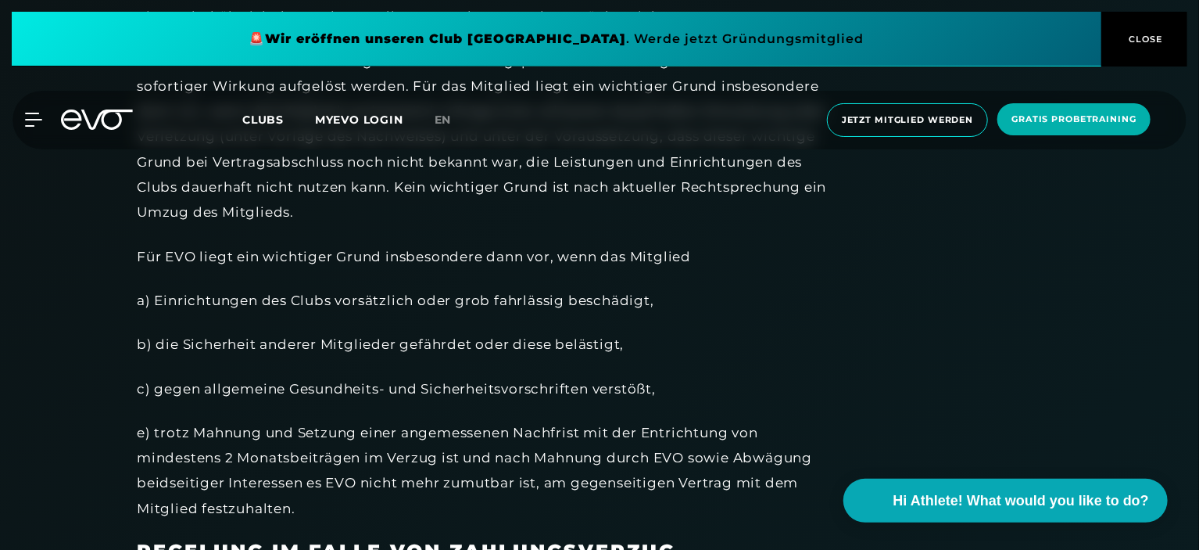
scroll to position [2267, 0]
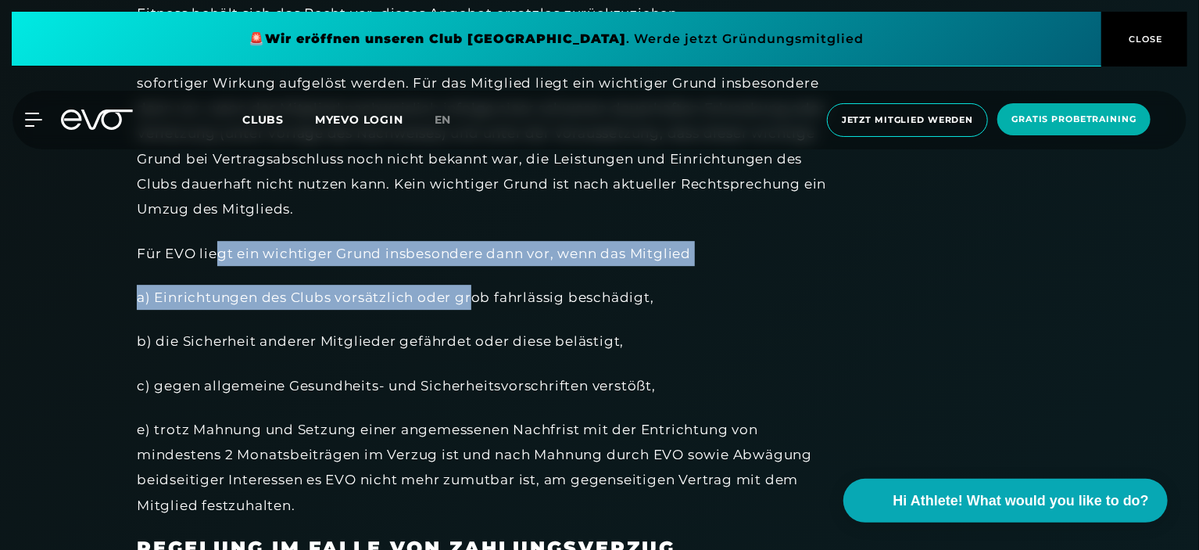
drag, startPoint x: 213, startPoint y: 249, endPoint x: 474, endPoint y: 268, distance: 262.5
click at [479, 253] on div "Für EVO liegt ein wichtiger Grund insbesondere dann vor, wenn das Mitglied" at bounding box center [488, 253] width 703 height 25
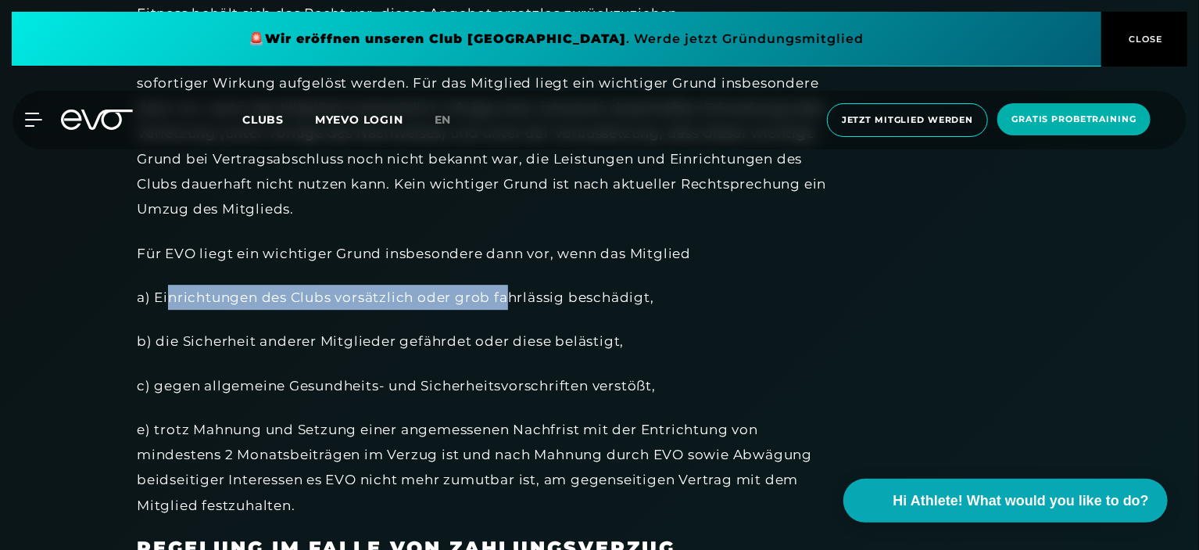
drag, startPoint x: 170, startPoint y: 300, endPoint x: 507, endPoint y: 303, distance: 336.9
click at [507, 303] on div "a) Einrichtungen des Clubs vorsätzlich oder grob fahrlässig beschädigt," at bounding box center [488, 297] width 703 height 25
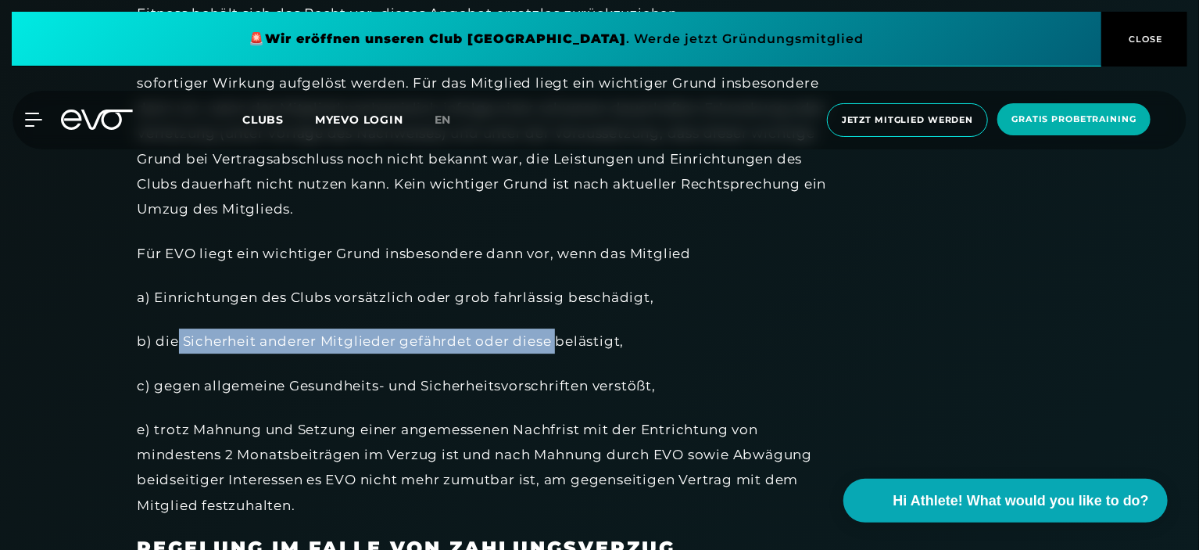
drag, startPoint x: 174, startPoint y: 337, endPoint x: 553, endPoint y: 337, distance: 379.1
click at [553, 337] on div "b) die Sicherheit anderer Mitglieder gefährdet oder diese belästigt," at bounding box center [488, 340] width 703 height 25
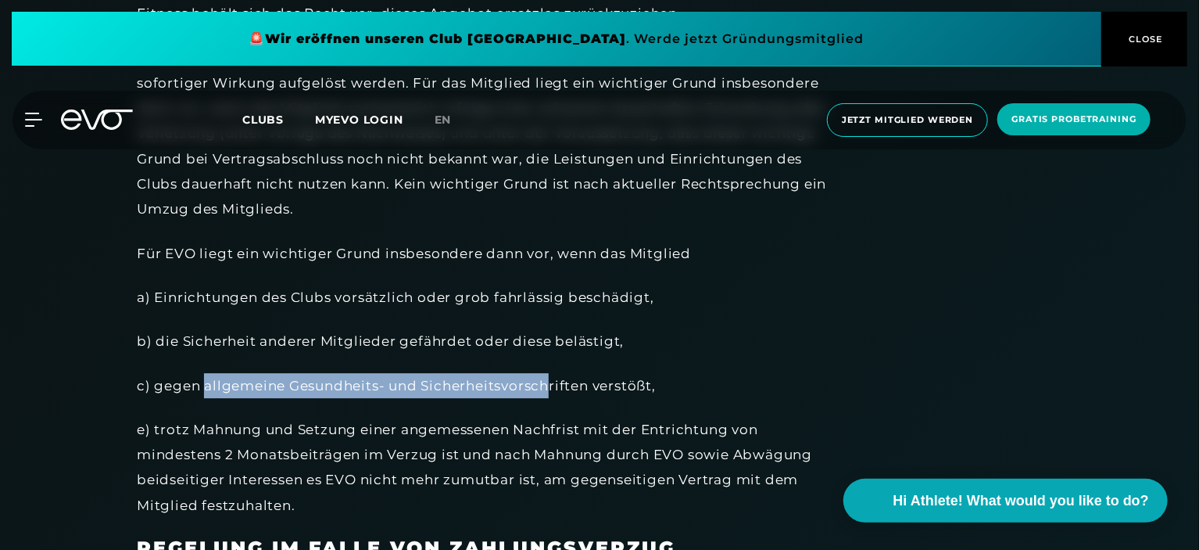
drag, startPoint x: 204, startPoint y: 396, endPoint x: 550, endPoint y: 385, distance: 346.4
click at [550, 385] on div "c) gegen allgemeine Gesundheits- und Sicherheitsvorschriften verstößt," at bounding box center [488, 385] width 703 height 25
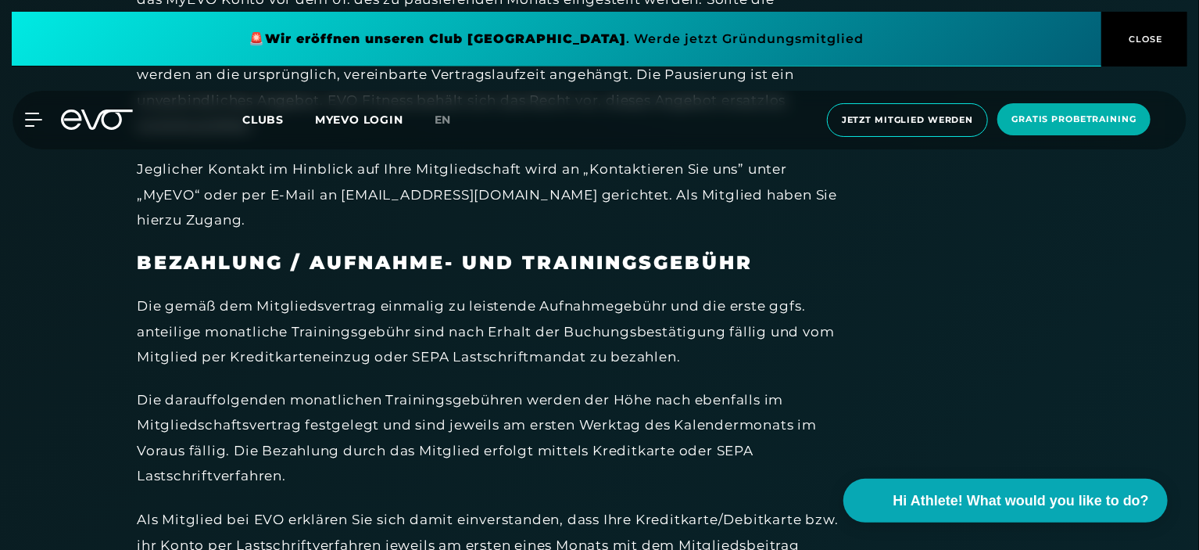
scroll to position [4143, 0]
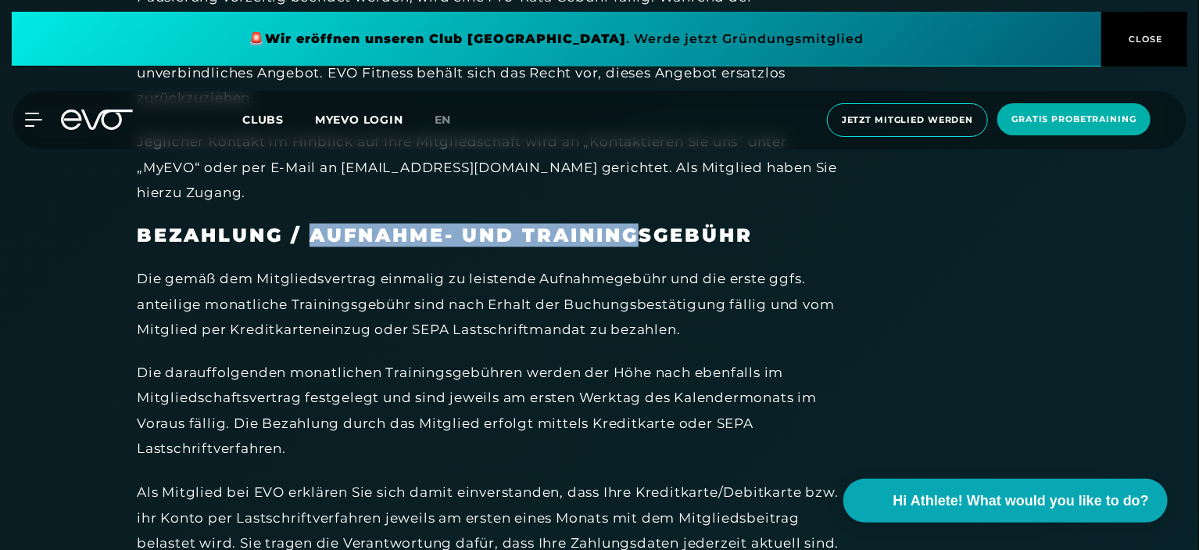
drag, startPoint x: 314, startPoint y: 206, endPoint x: 645, endPoint y: 216, distance: 330.8
click at [645, 224] on strong "BEZAHLUNG / AUFNAHME- UND TRAININGSGEBÜHR" at bounding box center [445, 235] width 616 height 23
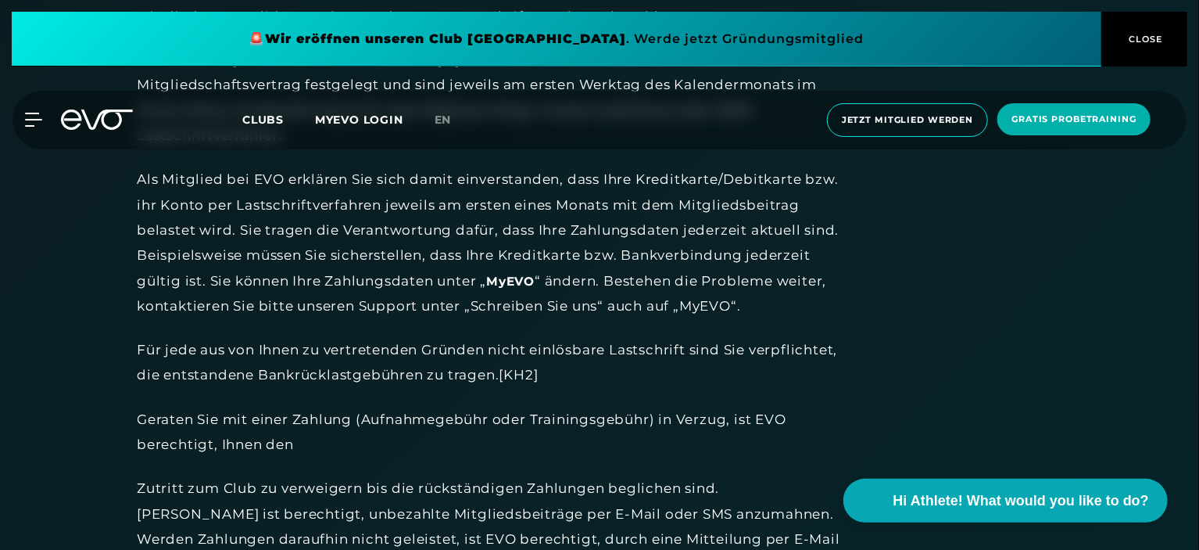
scroll to position [4534, 0]
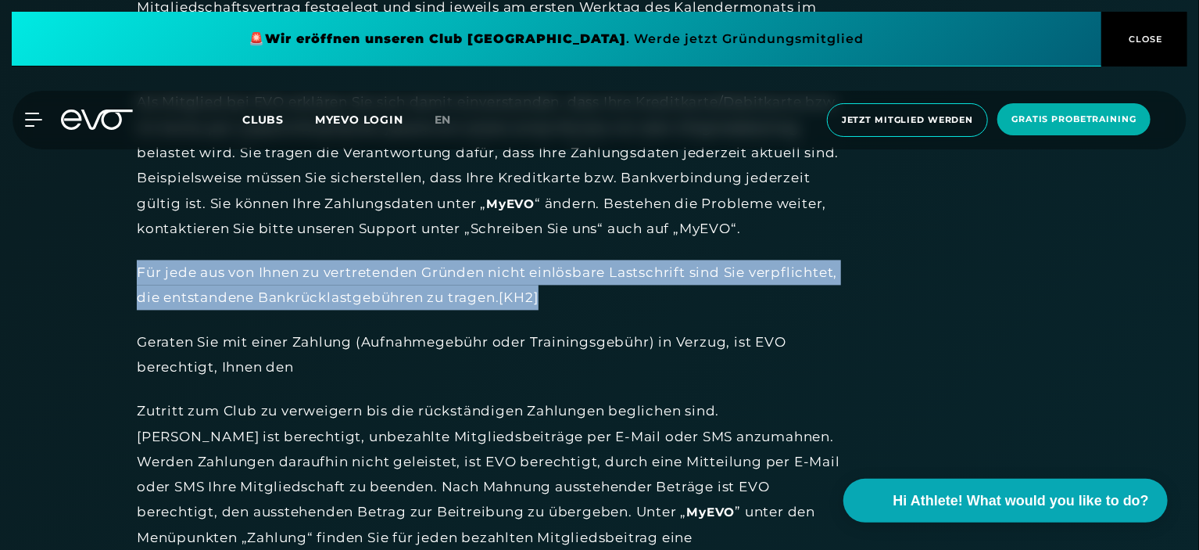
drag, startPoint x: 115, startPoint y: 270, endPoint x: 682, endPoint y: 290, distance: 567.8
click at [682, 290] on div "Für jede aus von Ihnen zu vertretenden Gründen nicht einlösbare Lastschrift sin…" at bounding box center [488, 285] width 703 height 51
drag, startPoint x: 682, startPoint y: 290, endPoint x: 118, endPoint y: 258, distance: 565.3
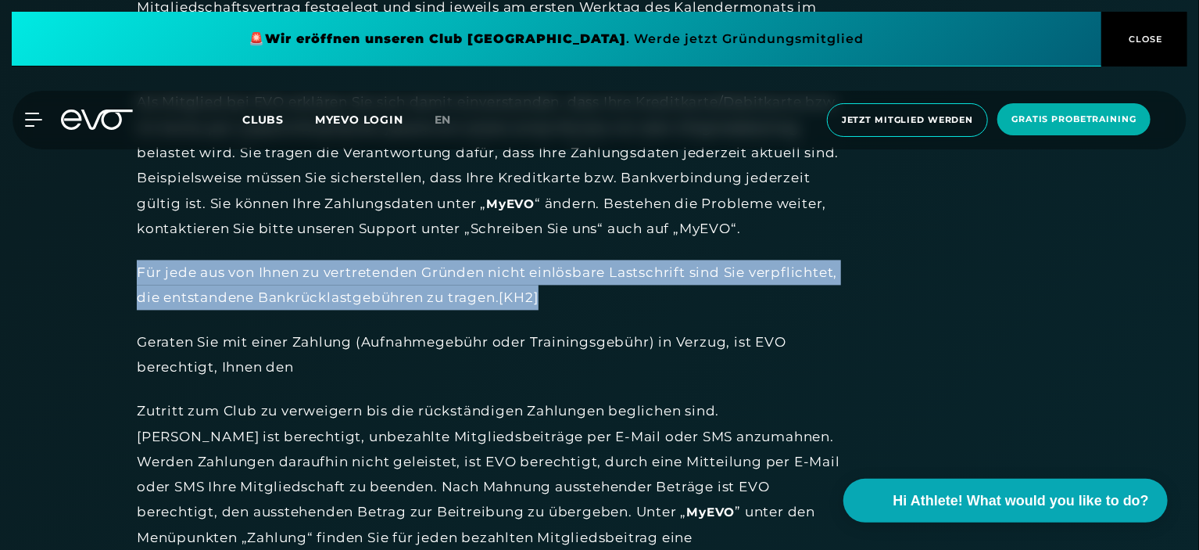
drag, startPoint x: 118, startPoint y: 258, endPoint x: 734, endPoint y: 287, distance: 616.6
click at [734, 287] on div "Für jede aus von Ihnen zu vertretenden Gründen nicht einlösbare Lastschrift sin…" at bounding box center [488, 285] width 703 height 51
drag, startPoint x: 734, startPoint y: 287, endPoint x: 81, endPoint y: 242, distance: 654.2
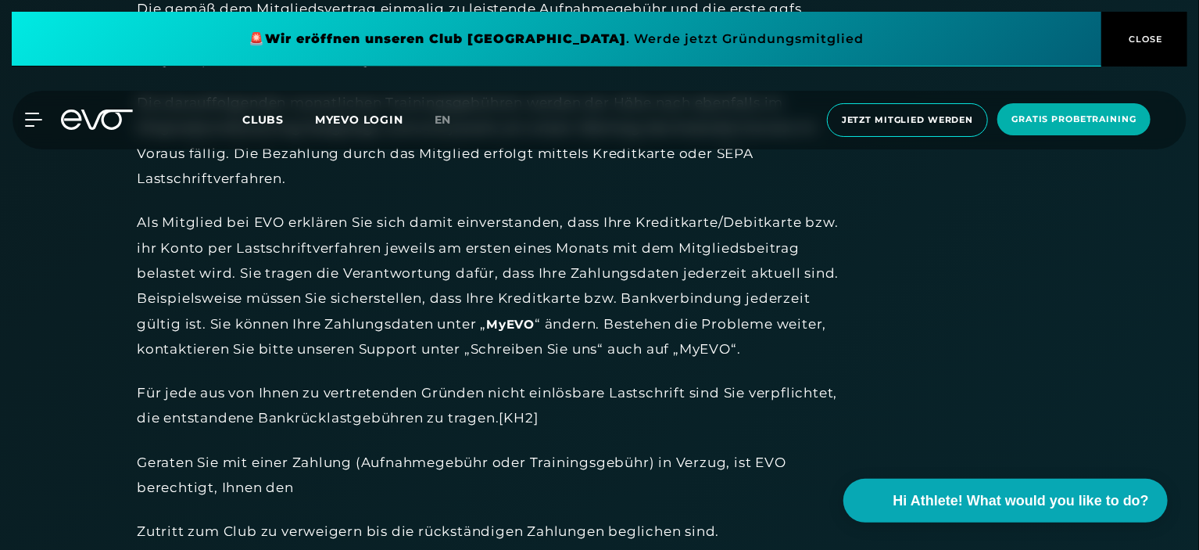
scroll to position [4377, 0]
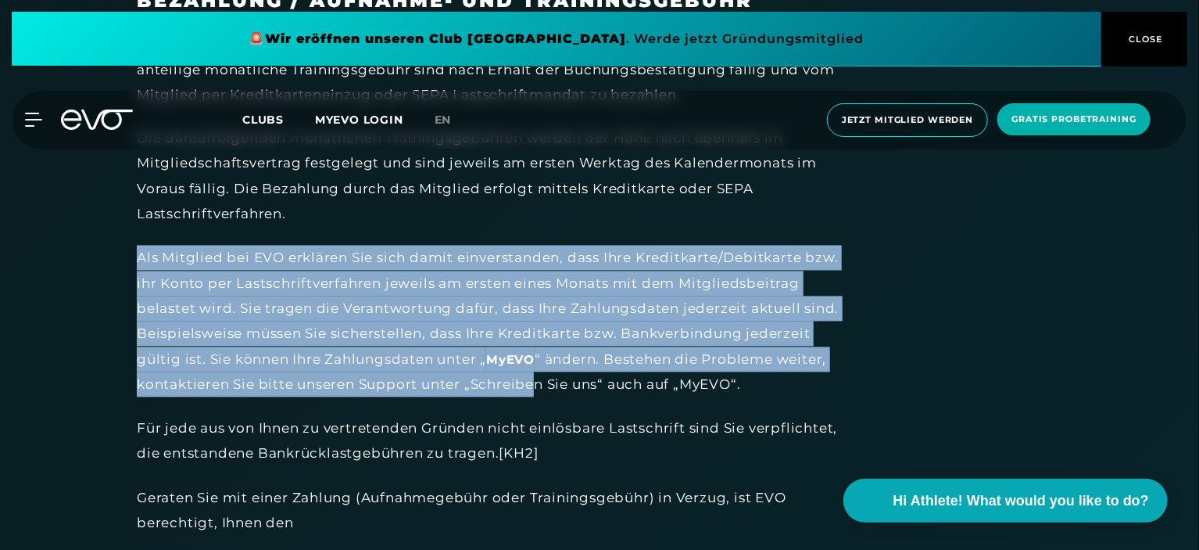
drag, startPoint x: 121, startPoint y: 230, endPoint x: 662, endPoint y: 365, distance: 557.6
click at [662, 365] on div "Als Mitglied bei EVO erklären Sie sich damit einverstanden, dass Ihre Kreditkar…" at bounding box center [488, 321] width 703 height 152
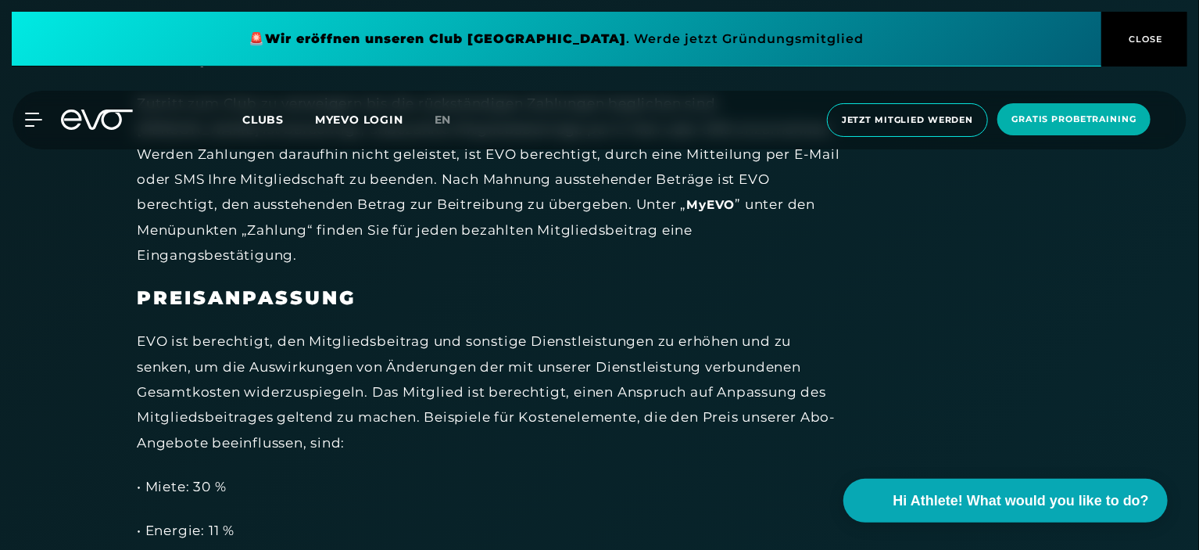
scroll to position [4846, 0]
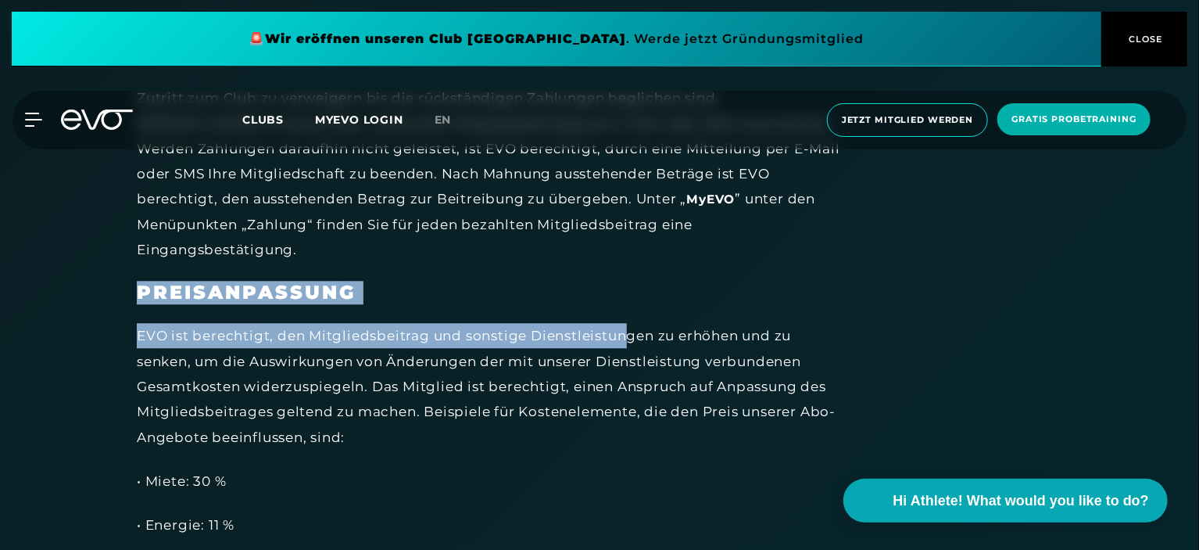
drag, startPoint x: 137, startPoint y: 265, endPoint x: 630, endPoint y: 315, distance: 495.8
click at [630, 315] on div "MITGLIEDSCHAFT Zentrales Produkt von EVO sind flexible Mitgliedschaften ohne fe…" at bounding box center [488, 513] width 703 height 9307
click at [630, 323] on div "EVO ist berechtigt, den Mitgliedsbeitrag und sonstige Dienstleistungen zu erhöh…" at bounding box center [488, 386] width 703 height 126
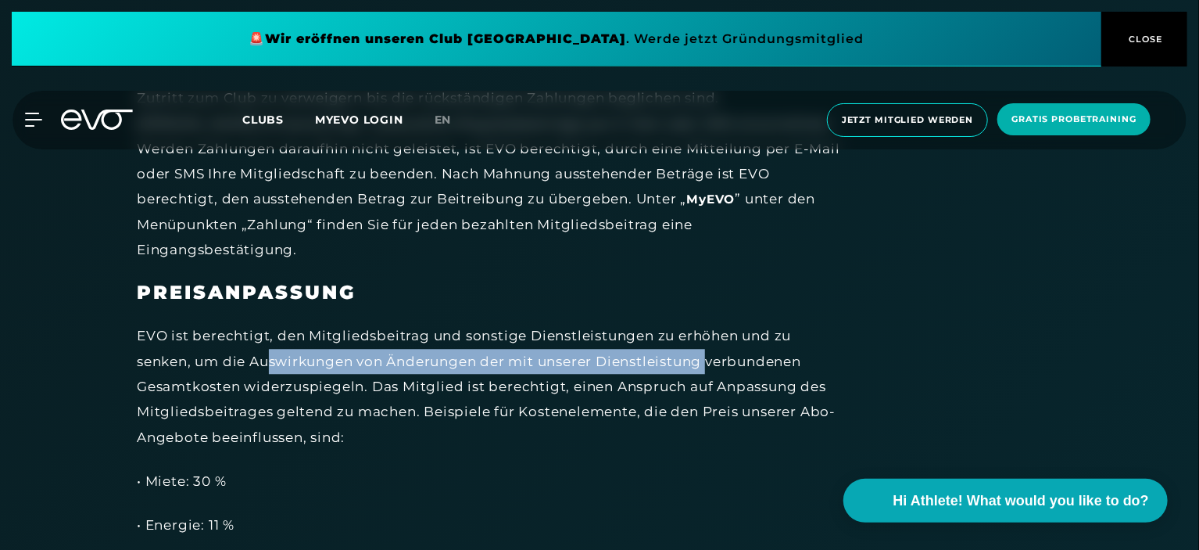
drag, startPoint x: 269, startPoint y: 329, endPoint x: 714, endPoint y: 334, distance: 445.6
click at [714, 334] on div "EVO ist berechtigt, den Mitgliedsbeitrag und sonstige Dienstleistungen zu erhöh…" at bounding box center [488, 386] width 703 height 126
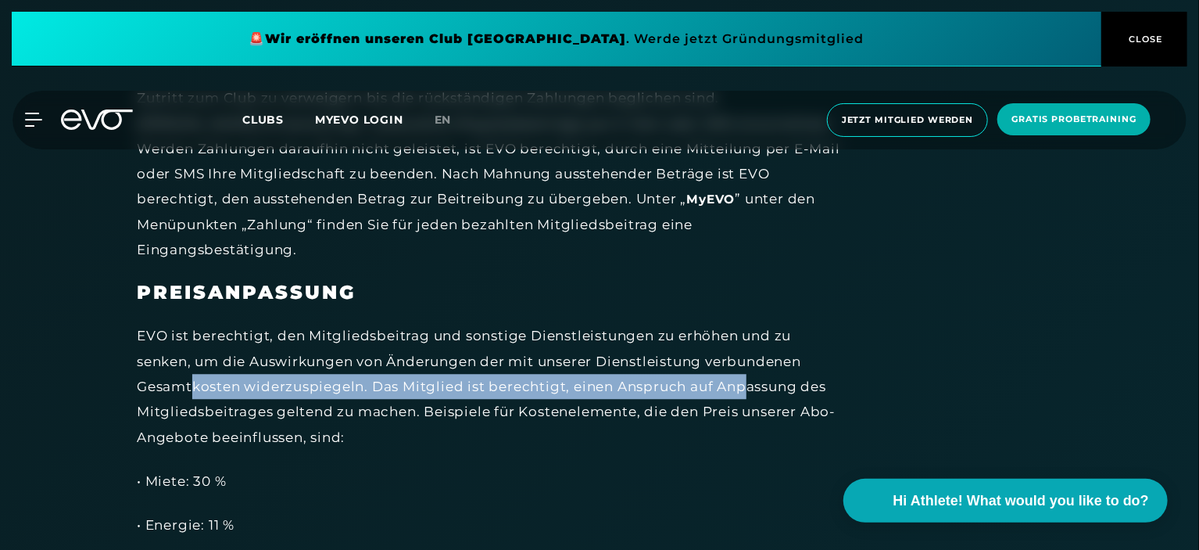
drag, startPoint x: 193, startPoint y: 366, endPoint x: 749, endPoint y: 353, distance: 555.9
click at [749, 353] on div "EVO ist berechtigt, den Mitgliedsbeitrag und sonstige Dienstleistungen zu erhöh…" at bounding box center [488, 386] width 703 height 126
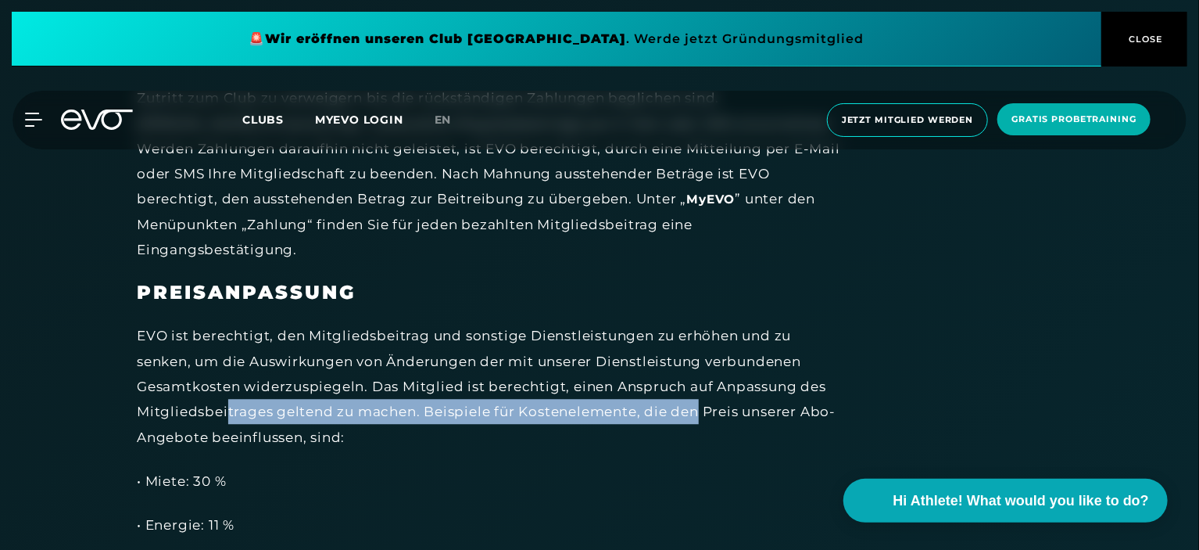
drag, startPoint x: 224, startPoint y: 396, endPoint x: 696, endPoint y: 389, distance: 471.4
click at [696, 389] on div "EVO ist berechtigt, den Mitgliedsbeitrag und sonstige Dienstleistungen zu erhöh…" at bounding box center [488, 386] width 703 height 126
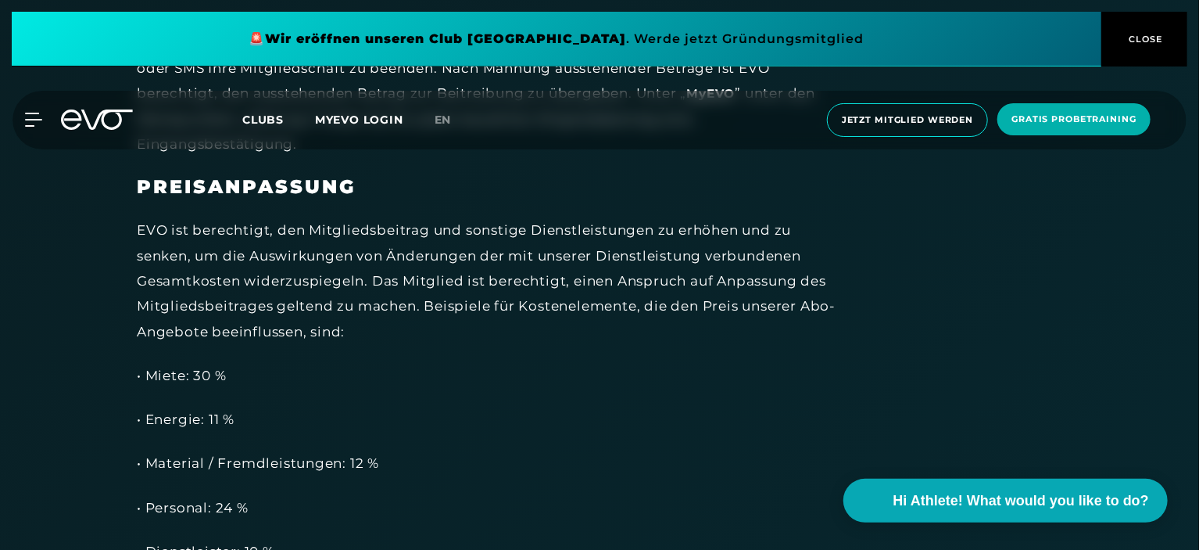
scroll to position [5003, 0]
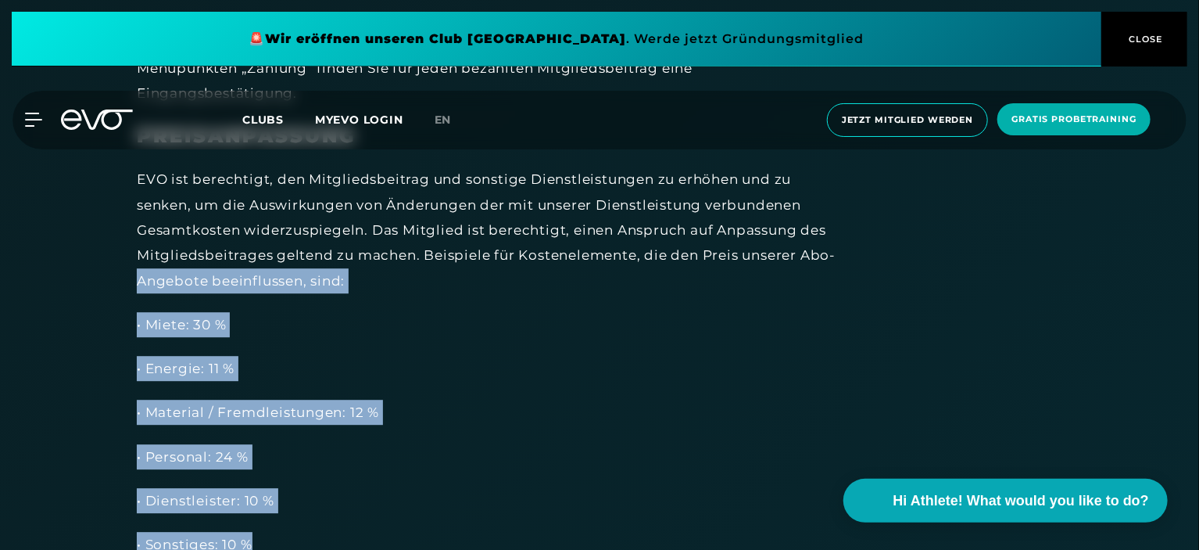
drag, startPoint x: 134, startPoint y: 249, endPoint x: 439, endPoint y: 493, distance: 390.4
click at [439, 493] on div "Unsere AGBs MITGLIEDSCHAFT Zentrales Produkt von EVO sind flexible Mitgliedscha…" at bounding box center [599, 345] width 969 height 9394
click at [439, 493] on div "MITGLIEDSCHAFT Zentrales Produkt von EVO sind flexible Mitgliedschaften ohne fe…" at bounding box center [488, 357] width 703 height 9307
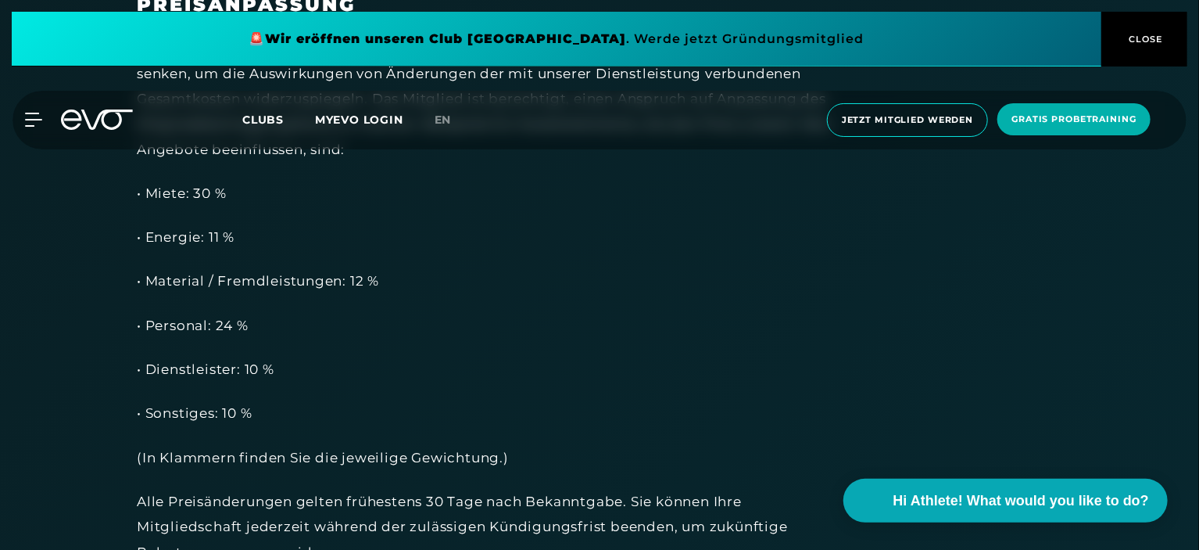
scroll to position [5159, 0]
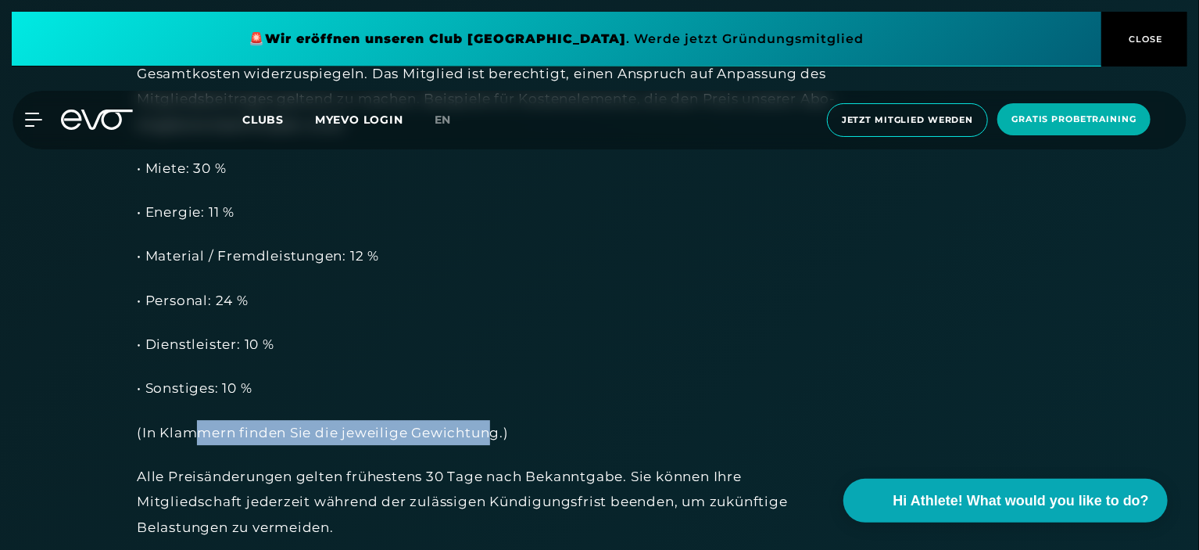
drag, startPoint x: 324, startPoint y: 415, endPoint x: 494, endPoint y: 414, distance: 170.4
click at [494, 420] on div "(In Klammern finden Sie die jeweilige Gewichtung.)" at bounding box center [488, 432] width 703 height 25
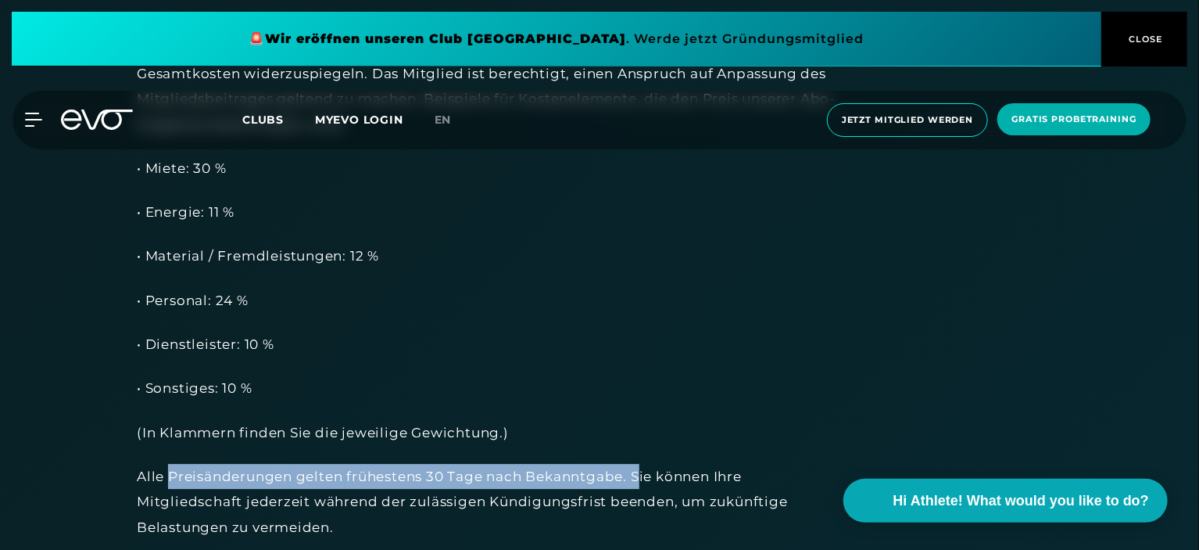
drag, startPoint x: 169, startPoint y: 447, endPoint x: 644, endPoint y: 452, distance: 475.3
click at [644, 464] on div "Alle Preisänderungen gelten frühestens 30 Tage nach Bekanntgabe. Sie können Ihr…" at bounding box center [488, 502] width 703 height 76
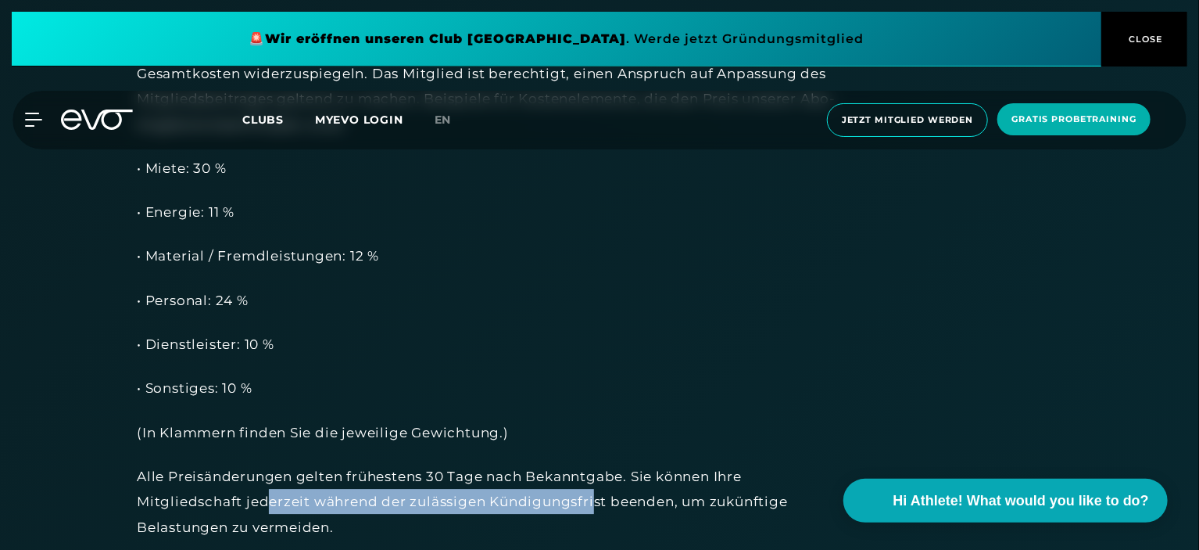
drag, startPoint x: 270, startPoint y: 472, endPoint x: 594, endPoint y: 467, distance: 323.7
click at [594, 467] on div "Alle Preisänderungen gelten frühestens 30 Tage nach Bekanntgabe. Sie können Ihr…" at bounding box center [488, 502] width 703 height 76
drag, startPoint x: 664, startPoint y: 475, endPoint x: 209, endPoint y: 471, distance: 455.0
click at [209, 471] on div "Alle Preisänderungen gelten frühestens 30 Tage nach Bekanntgabe. Sie können Ihr…" at bounding box center [488, 502] width 703 height 76
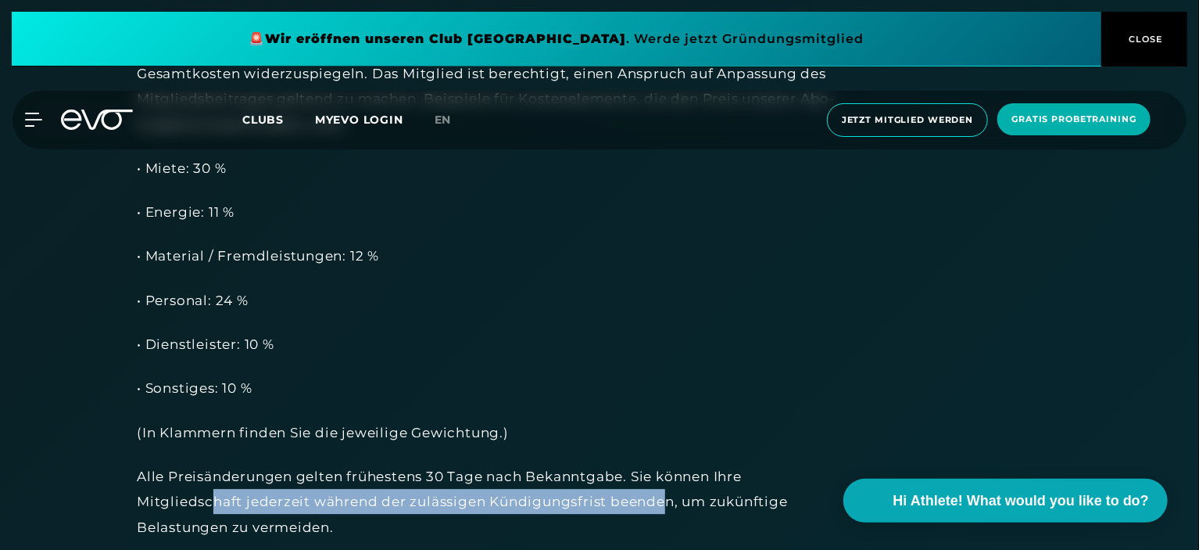
click at [209, 471] on div "Alle Preisänderungen gelten frühestens 30 Tage nach Bekanntgabe. Sie können Ihr…" at bounding box center [488, 502] width 703 height 76
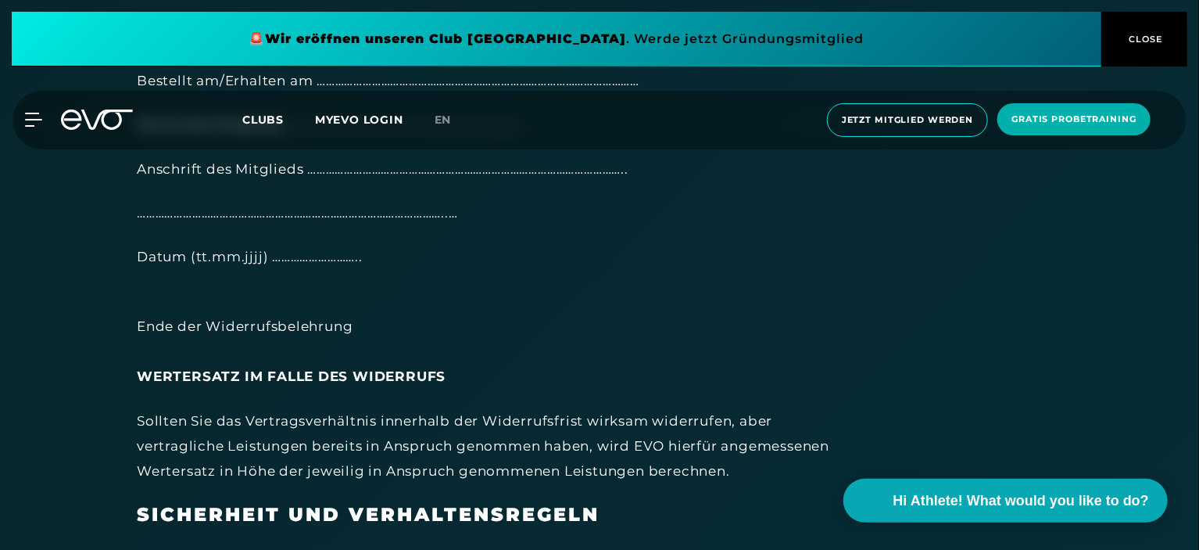
scroll to position [6566, 0]
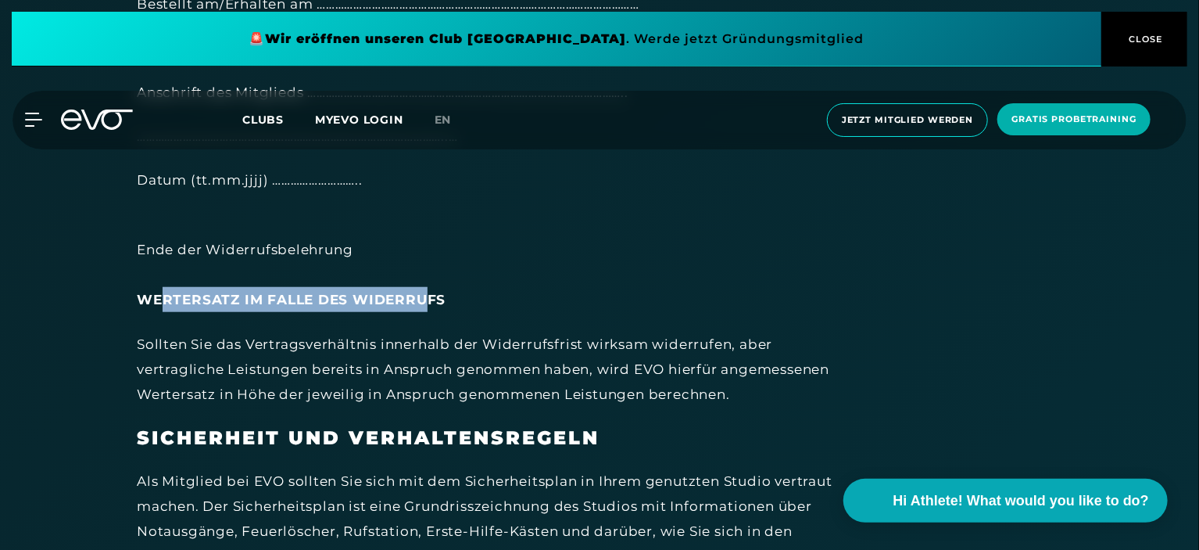
drag, startPoint x: 158, startPoint y: 274, endPoint x: 424, endPoint y: 277, distance: 265.8
click at [424, 292] on strong "WERTERSATZ IM FALLE DES WIDERRUFS" at bounding box center [291, 300] width 309 height 16
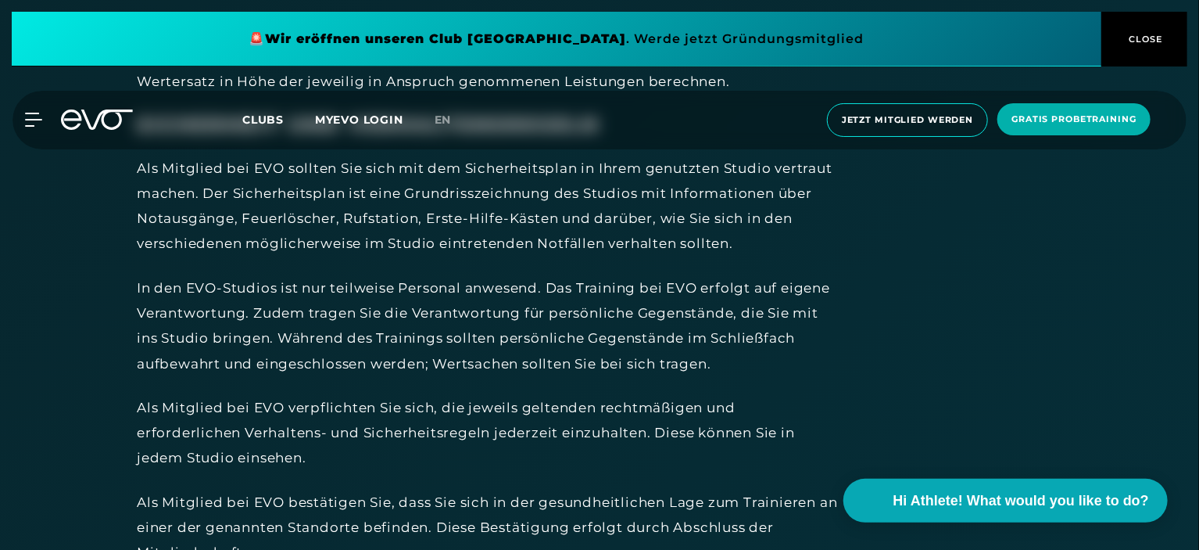
scroll to position [6800, 0]
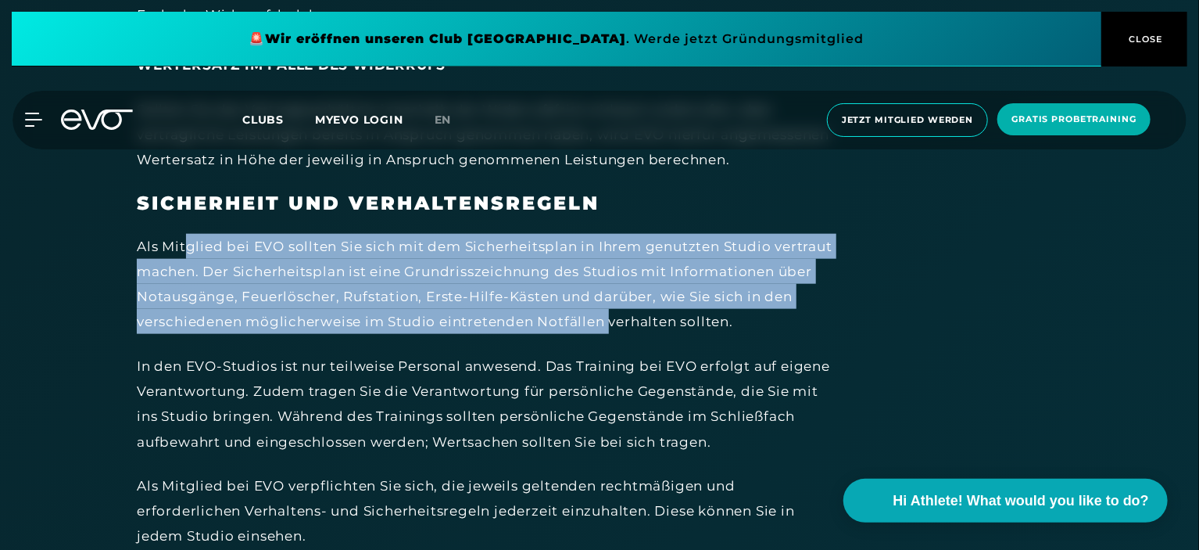
drag, startPoint x: 188, startPoint y: 227, endPoint x: 612, endPoint y: 293, distance: 429.5
click at [612, 293] on div "Als Mitglied bei EVO sollten Sie sich mit dem Sicherheitsplan in Ihrem genutzte…" at bounding box center [488, 284] width 703 height 101
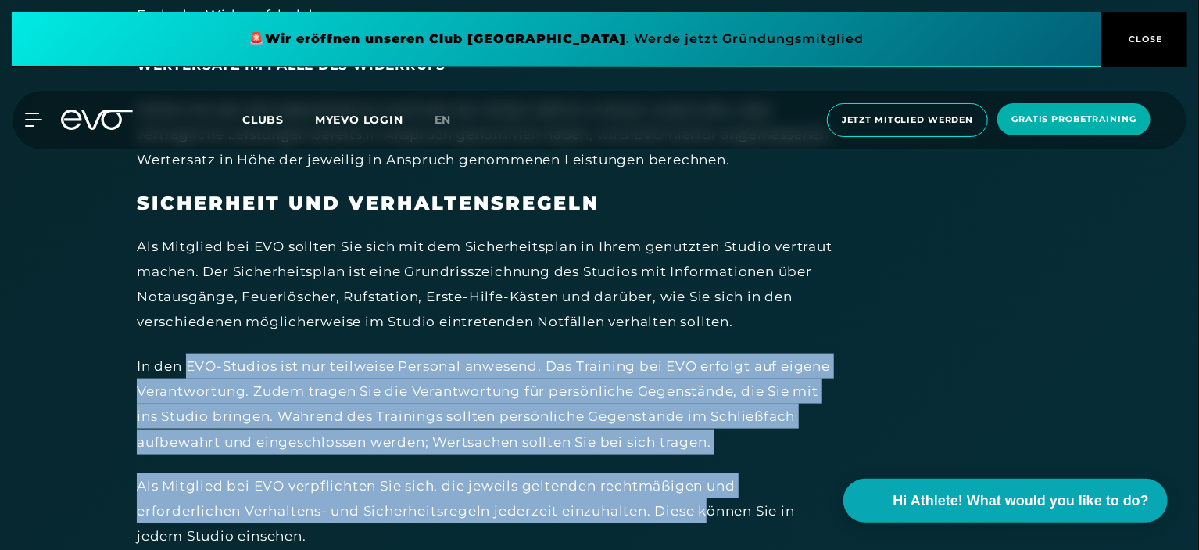
drag, startPoint x: 187, startPoint y: 342, endPoint x: 704, endPoint y: 485, distance: 536.9
click at [704, 485] on div "Als Mitglied bei EVO verpflichten Sie sich, die jeweils geltenden rechtmäßigen …" at bounding box center [488, 511] width 703 height 76
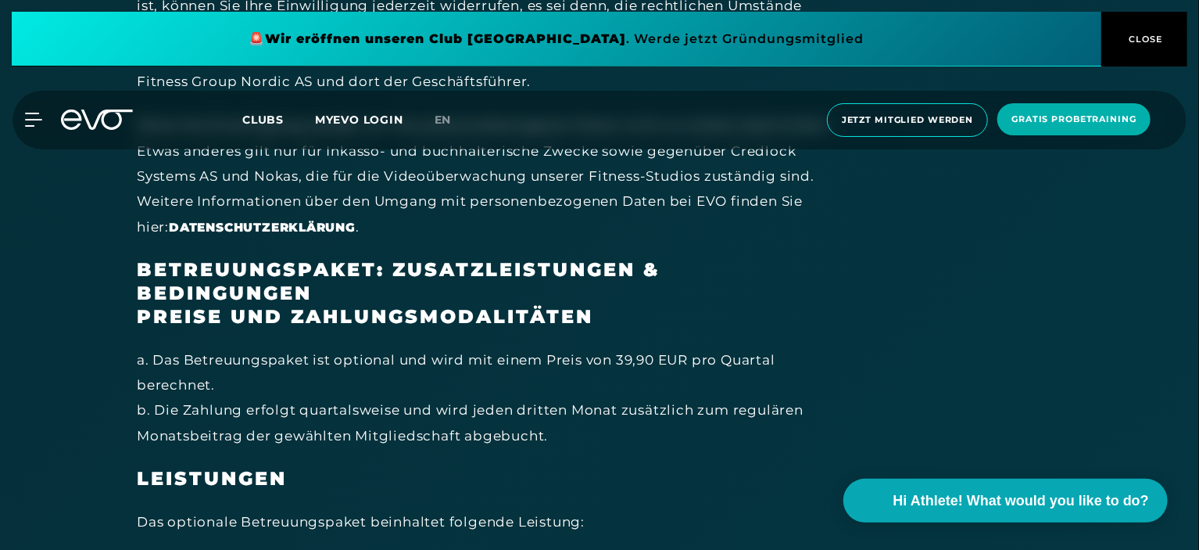
scroll to position [8911, 0]
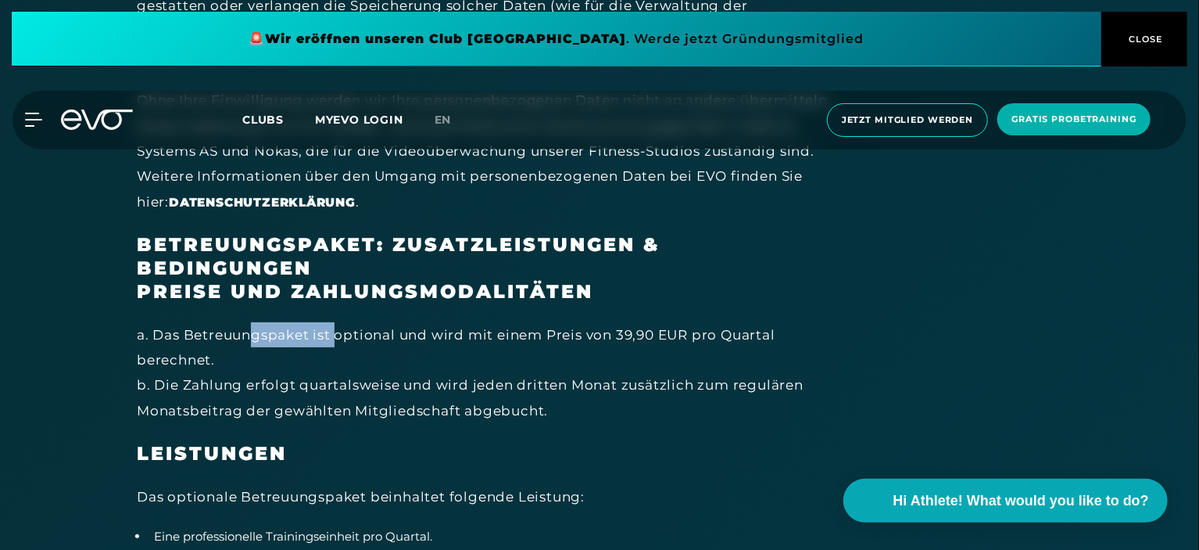
drag, startPoint x: 255, startPoint y: 308, endPoint x: 336, endPoint y: 309, distance: 81.3
click at [336, 322] on div "a. Das Betreuungspaket ist optional und wird mit einem Preis von 39,90 EUR pro …" at bounding box center [488, 372] width 703 height 101
drag, startPoint x: 226, startPoint y: 313, endPoint x: 422, endPoint y: 302, distance: 196.5
click at [422, 322] on div "a. Das Betreuungspaket ist optional und wird mit einem Preis von 39,90 EUR pro …" at bounding box center [488, 372] width 703 height 101
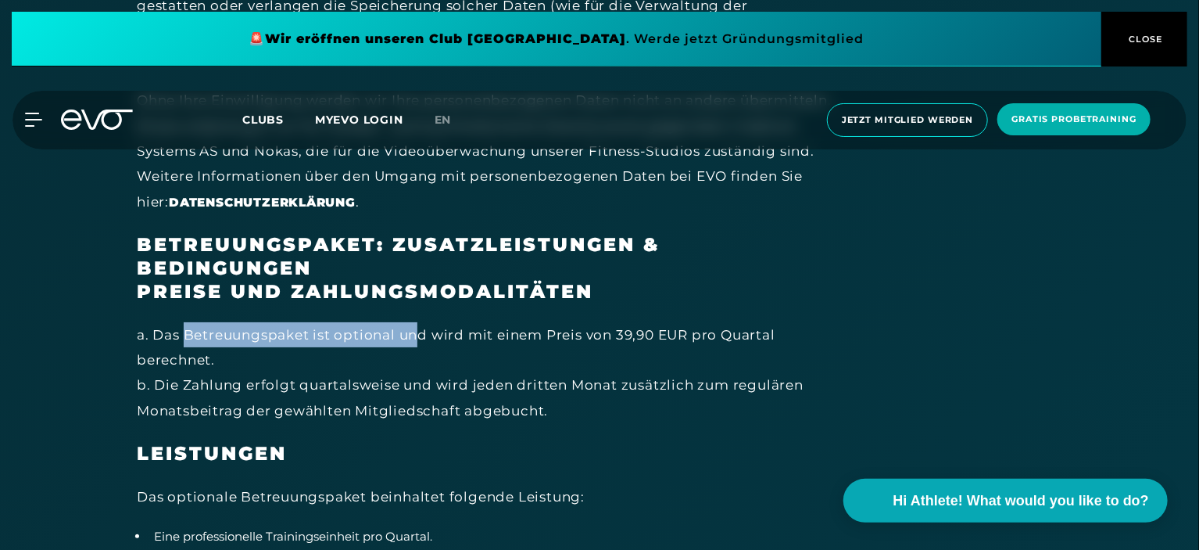
click at [422, 322] on div "a. Das Betreuungspaket ist optional und wird mit einem Preis von 39,90 EUR pro …" at bounding box center [488, 372] width 703 height 101
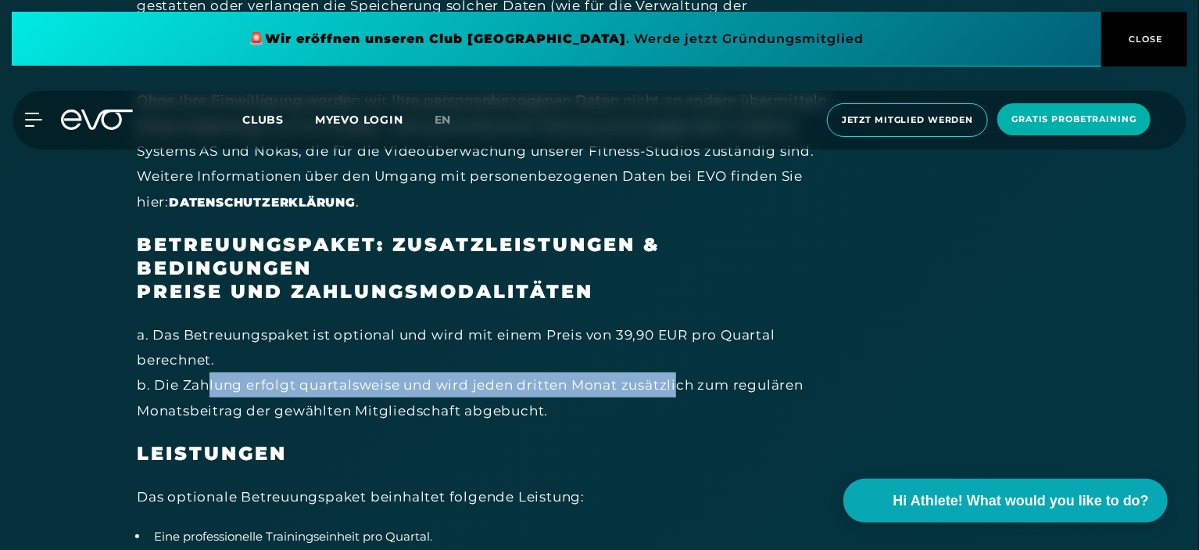
drag, startPoint x: 205, startPoint y: 353, endPoint x: 677, endPoint y: 353, distance: 472.1
click at [677, 353] on div "a. Das Betreuungspaket ist optional und wird mit einem Preis von 39,90 EUR pro …" at bounding box center [488, 372] width 703 height 101
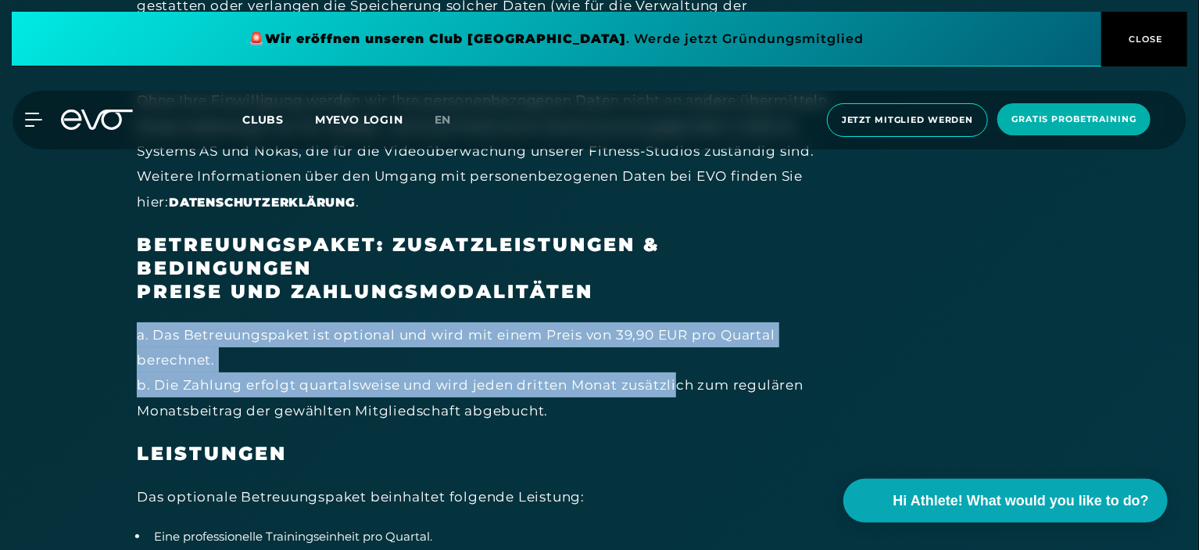
drag, startPoint x: 677, startPoint y: 353, endPoint x: 299, endPoint y: 348, distance: 378.4
click at [299, 348] on div "a. Das Betreuungspaket ist optional und wird mit einem Preis von 39,90 EUR pro …" at bounding box center [488, 372] width 703 height 101
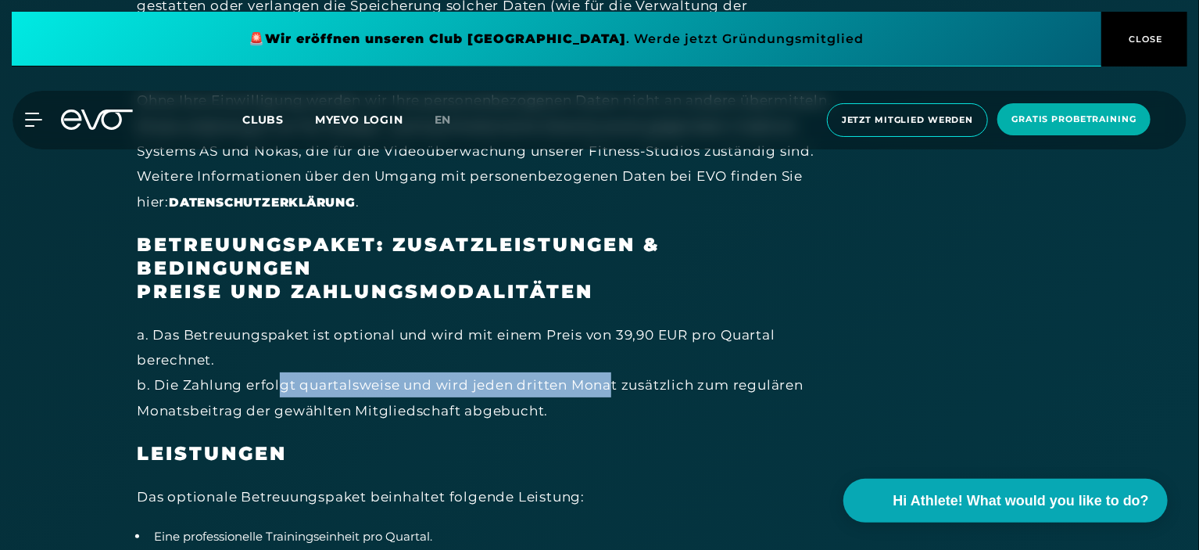
drag, startPoint x: 288, startPoint y: 359, endPoint x: 608, endPoint y: 351, distance: 320.6
click at [608, 351] on div "a. Das Betreuungspaket ist optional und wird mit einem Preis von 39,90 EUR pro …" at bounding box center [488, 372] width 703 height 101
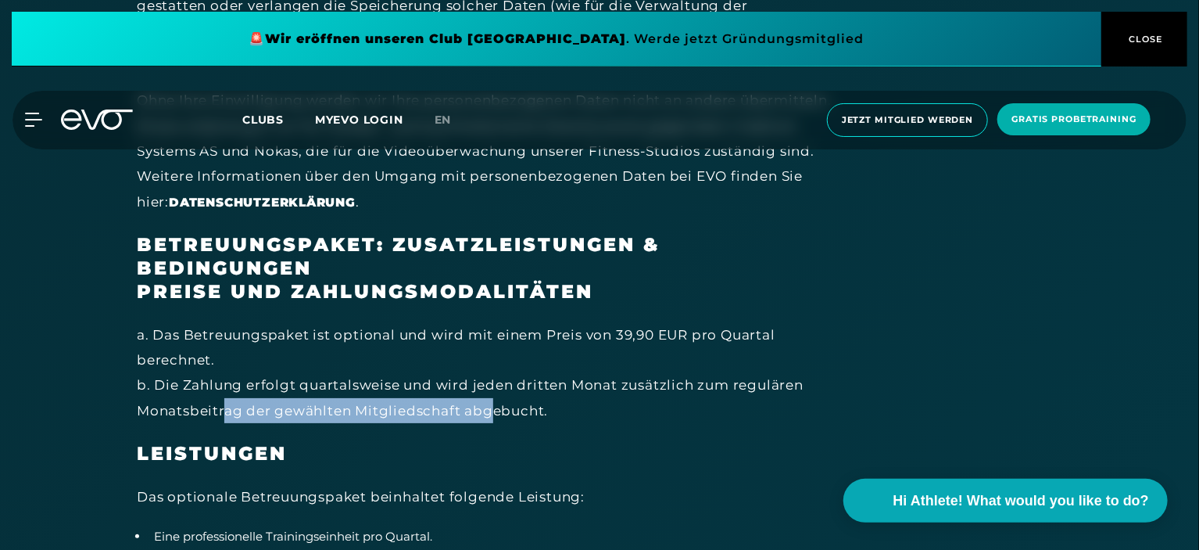
drag, startPoint x: 332, startPoint y: 378, endPoint x: 489, endPoint y: 387, distance: 157.3
click at [489, 387] on div "a. Das Betreuungspaket ist optional und wird mit einem Preis von 39,90 EUR pro …" at bounding box center [488, 372] width 703 height 101
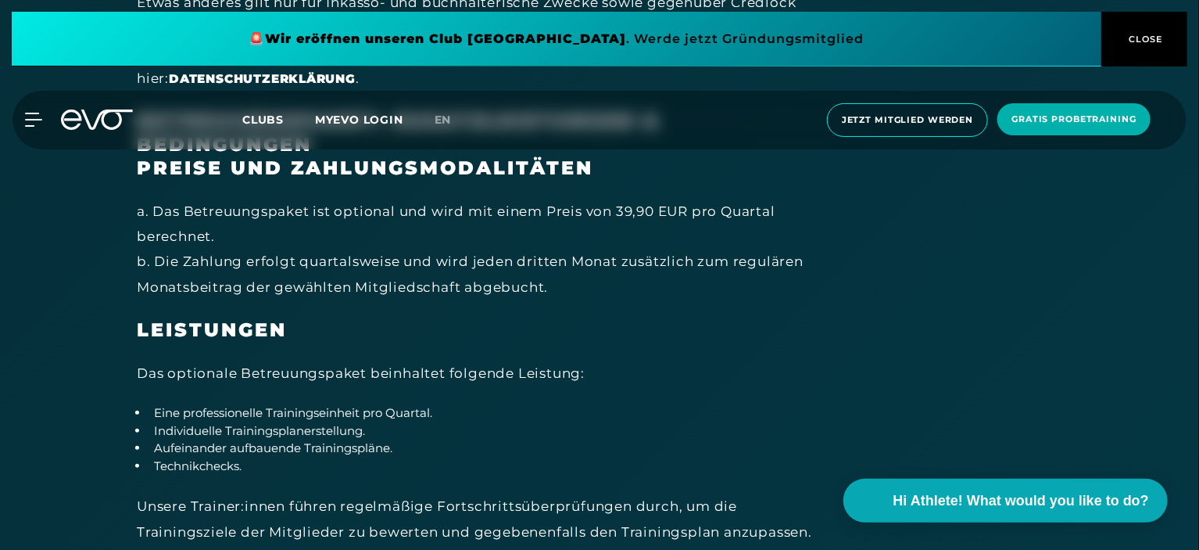
scroll to position [9067, 0]
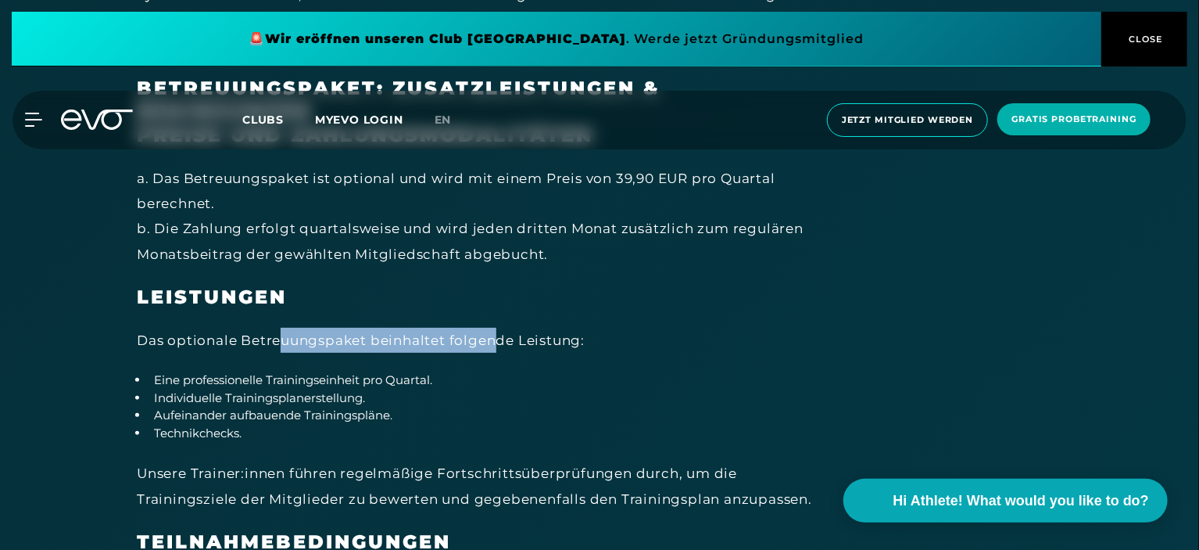
drag, startPoint x: 278, startPoint y: 318, endPoint x: 494, endPoint y: 315, distance: 215.8
click at [494, 328] on div "Das optionale Betreuungspaket beinhaltet folgende Leistung:" at bounding box center [488, 340] width 703 height 25
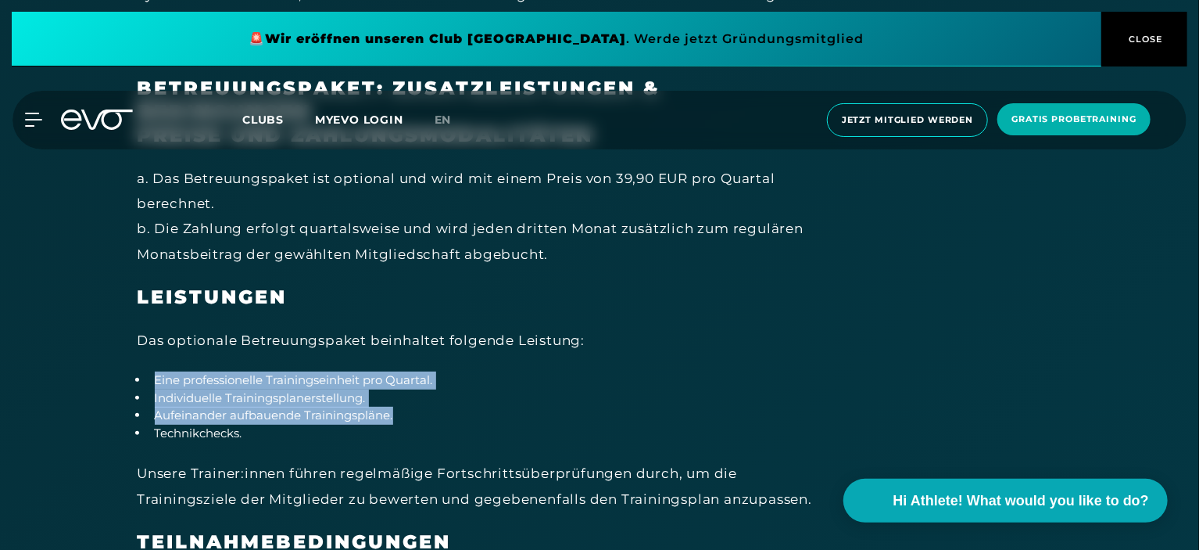
drag, startPoint x: 153, startPoint y: 353, endPoint x: 396, endPoint y: 389, distance: 245.1
click at [396, 389] on ul "Eine professionelle Trainingseinheit pro Quartal. Individuelle Trainingsplaners…" at bounding box center [488, 406] width 703 height 70
click at [396, 406] on li "Aufeinander aufbauende Trainingspläne." at bounding box center [495, 415] width 692 height 18
drag, startPoint x: 266, startPoint y: 406, endPoint x: 153, endPoint y: 356, distance: 123.2
click at [153, 371] on ul "Eine professionelle Trainingseinheit pro Quartal. Individuelle Trainingsplaners…" at bounding box center [488, 406] width 703 height 70
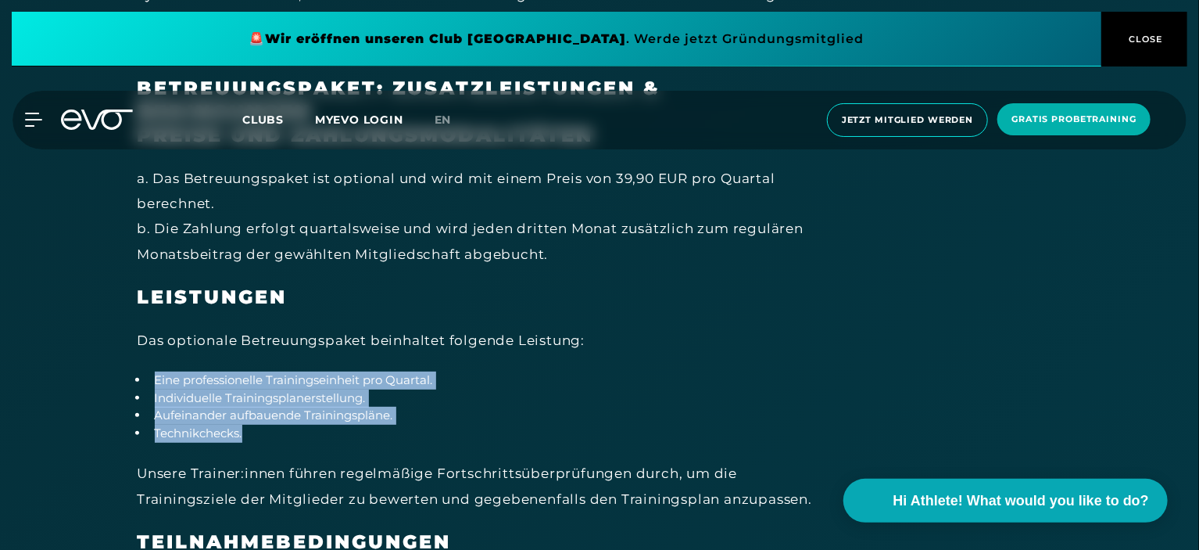
click at [153, 371] on li "Eine professionelle Trainingseinheit pro Quartal." at bounding box center [495, 380] width 692 height 18
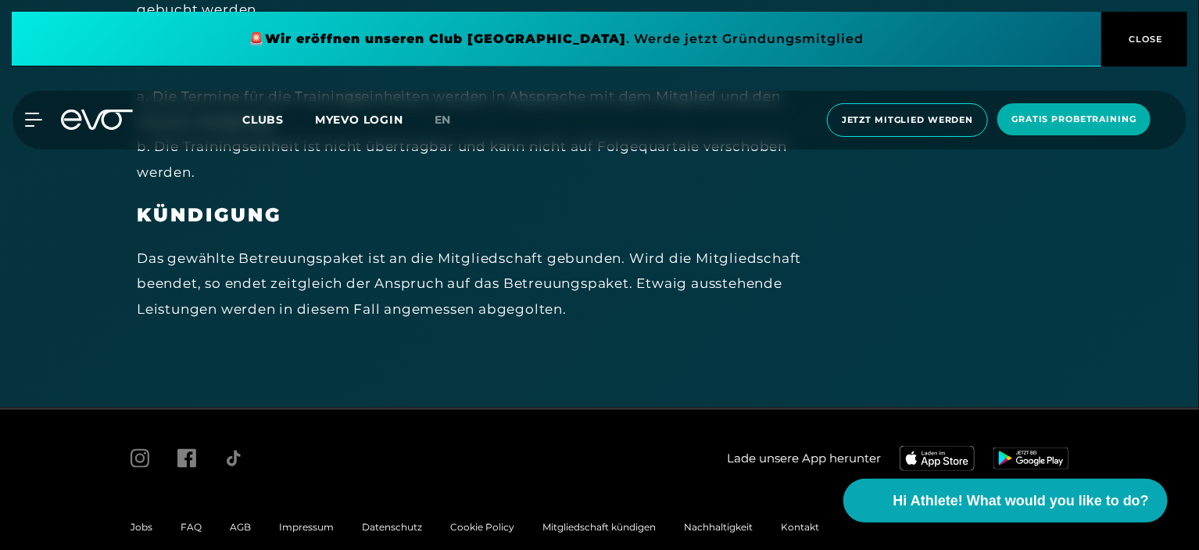
scroll to position [9693, 0]
